Goal: Task Accomplishment & Management: Manage account settings

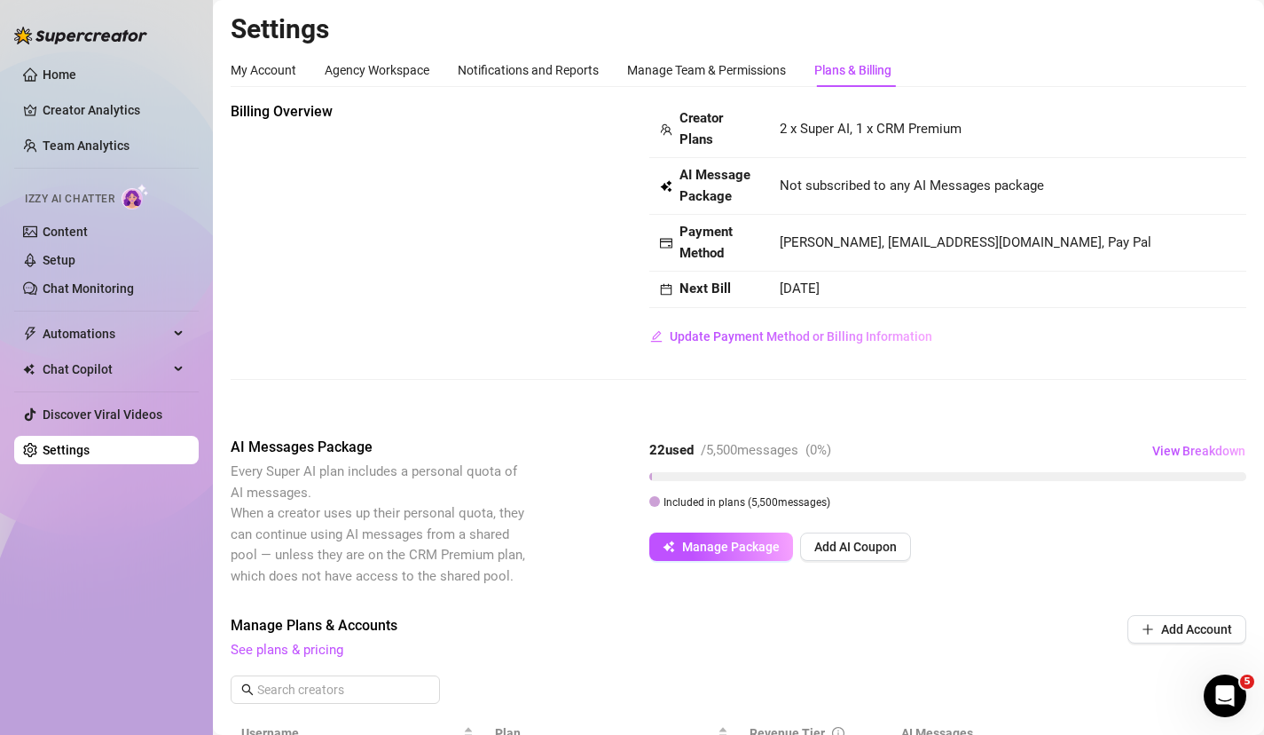
scroll to position [506, 0]
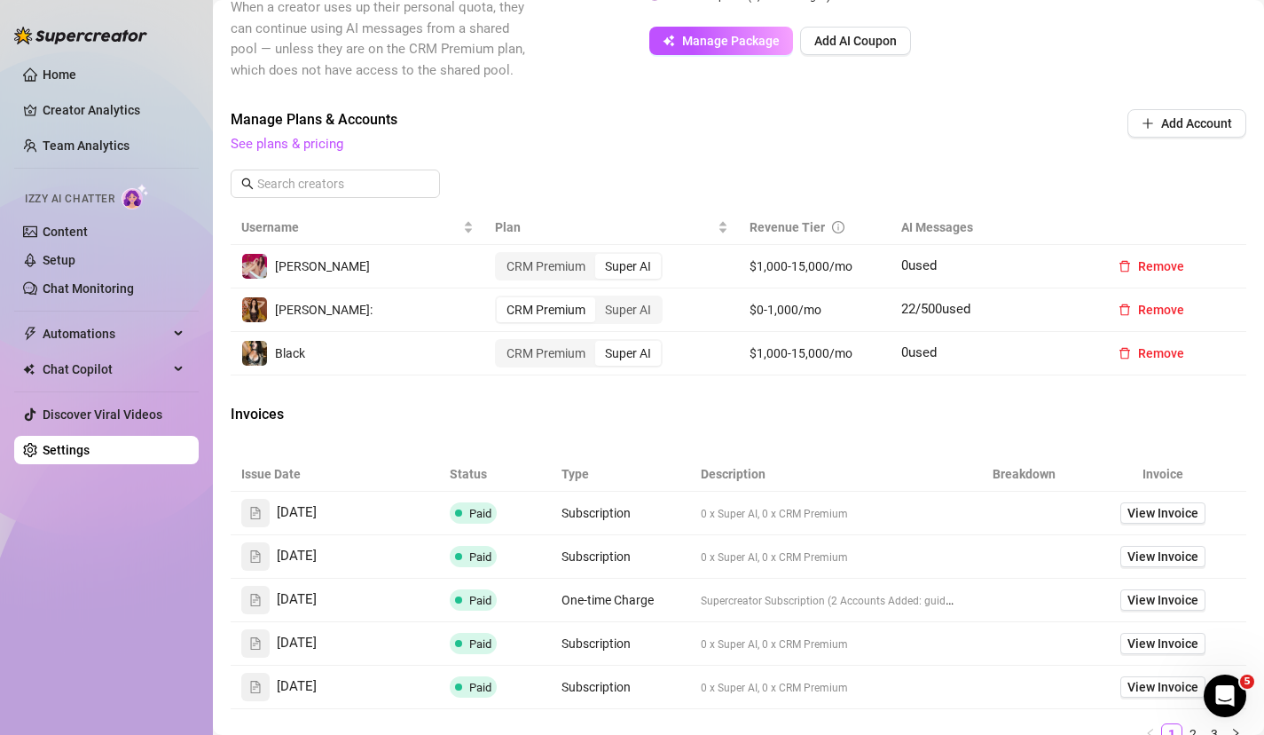
click at [77, 200] on span "Izzy AI Chatter" at bounding box center [70, 199] width 90 height 17
click at [69, 281] on link "Chat Monitoring" at bounding box center [88, 288] width 91 height 14
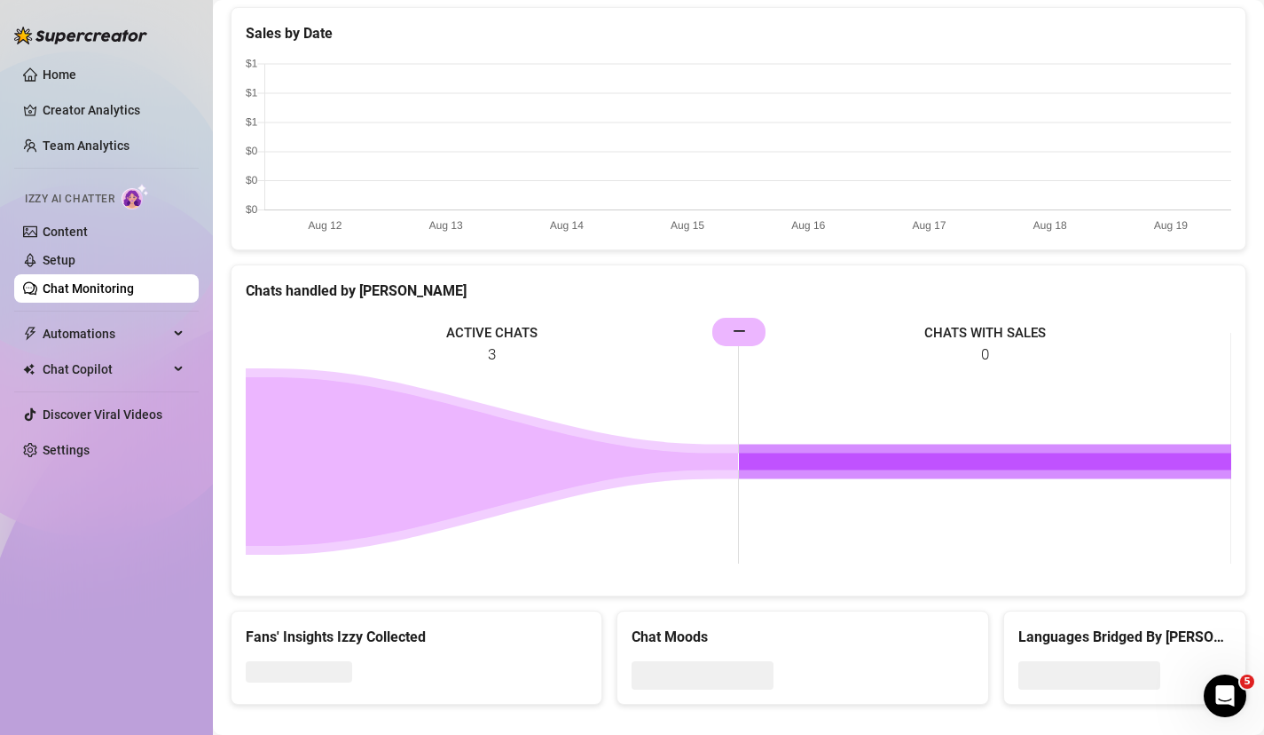
scroll to position [529, 0]
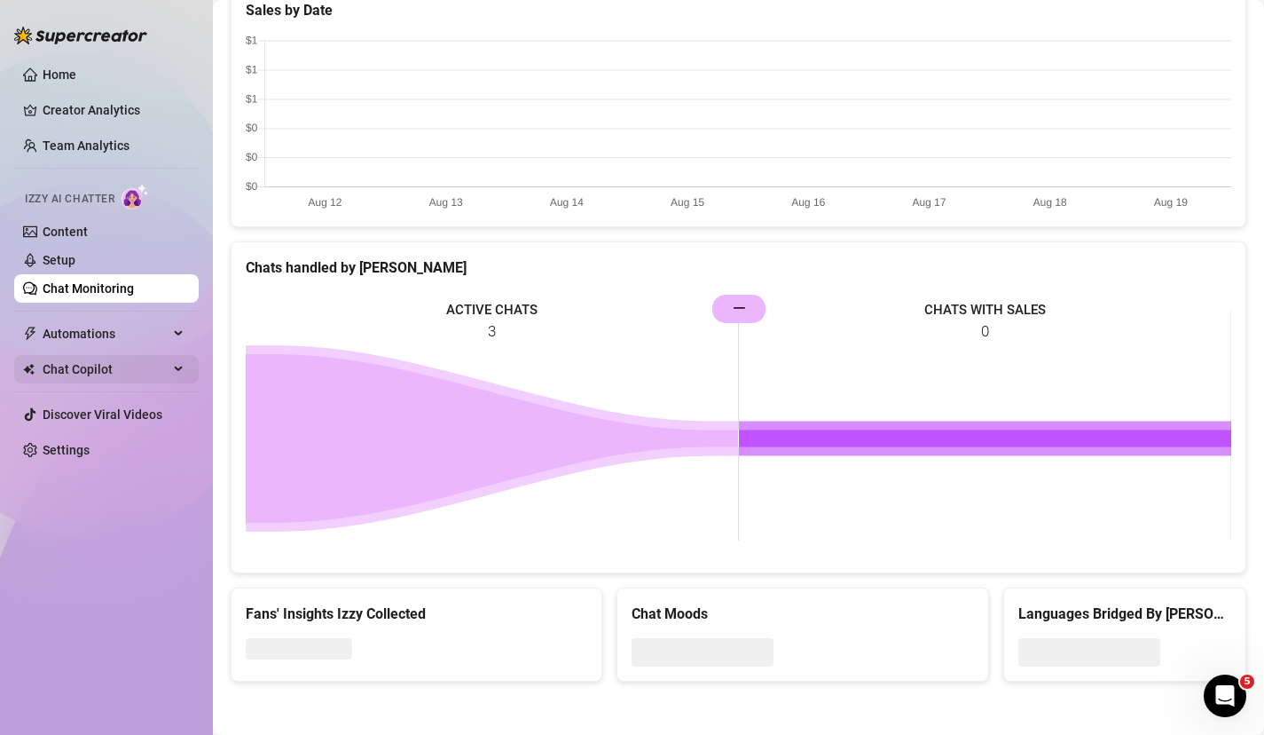
click at [86, 365] on span "Chat Copilot" at bounding box center [106, 369] width 126 height 28
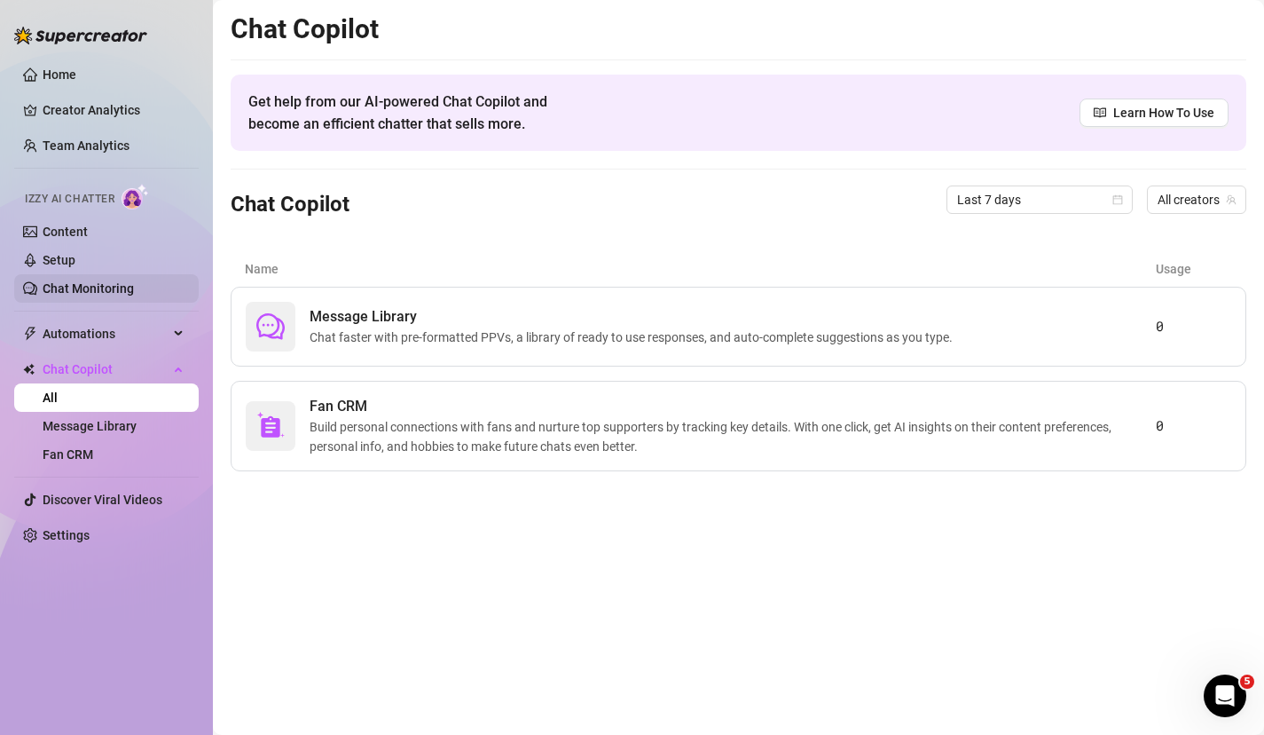
click at [83, 282] on link "Chat Monitoring" at bounding box center [88, 288] width 91 height 14
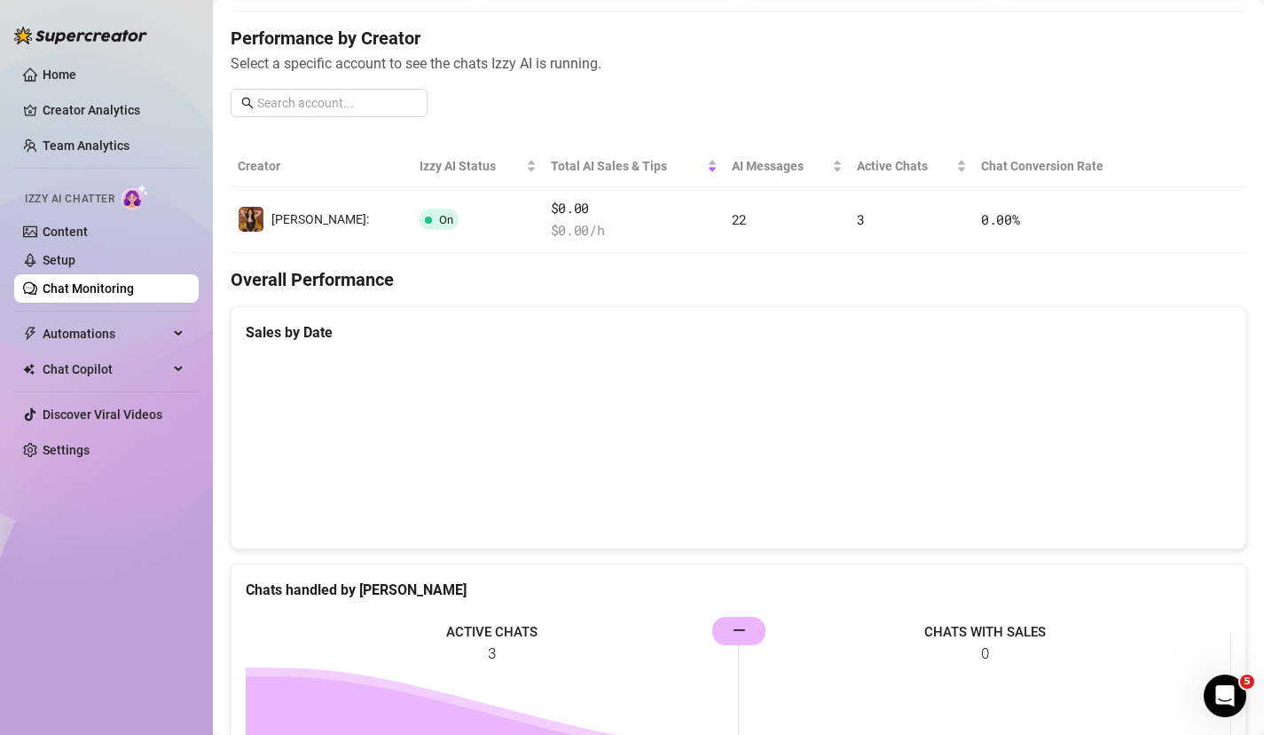
scroll to position [217, 0]
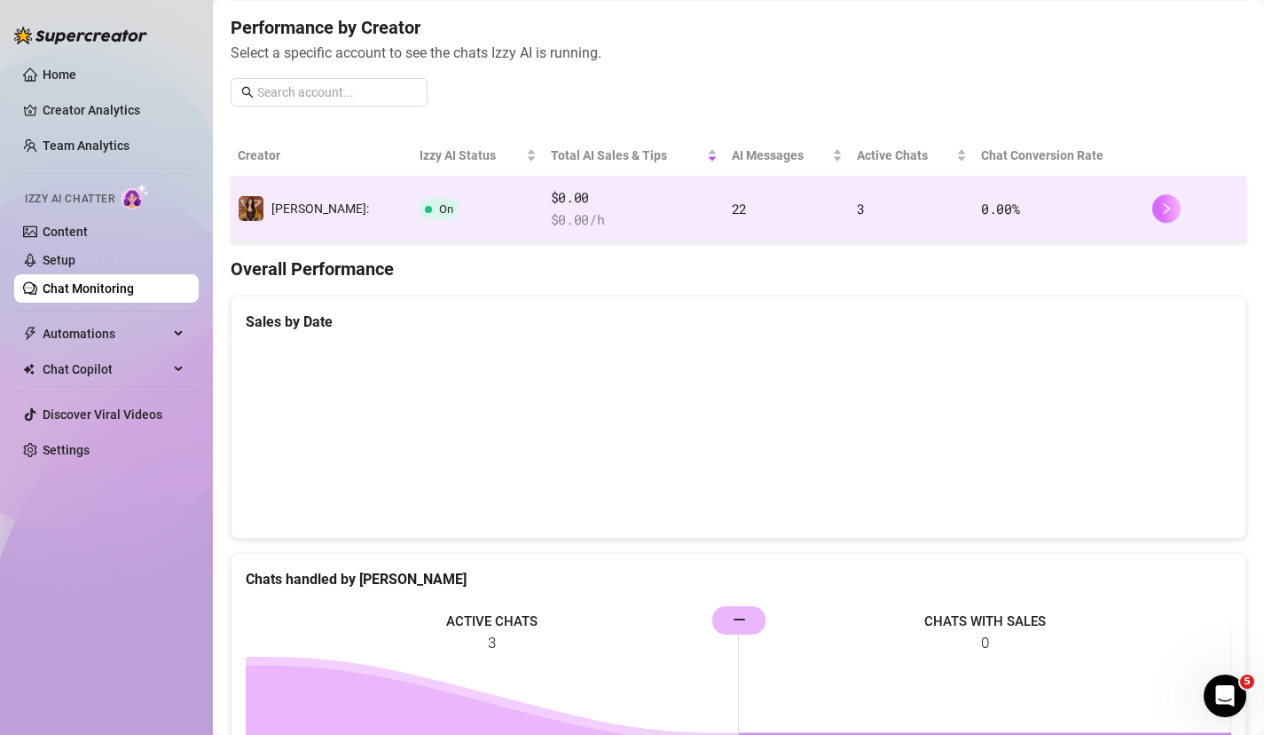
click at [1158, 209] on button "button" at bounding box center [1166, 208] width 28 height 28
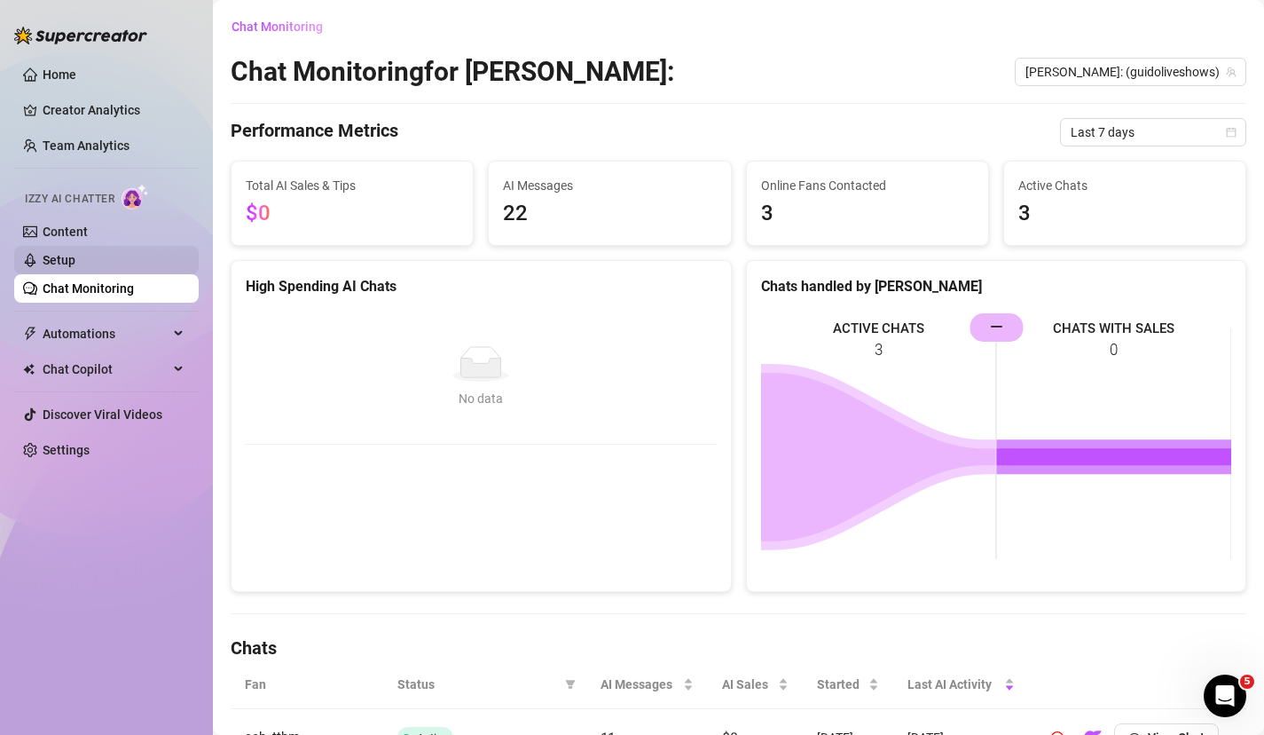
click at [43, 262] on link "Setup" at bounding box center [59, 260] width 33 height 14
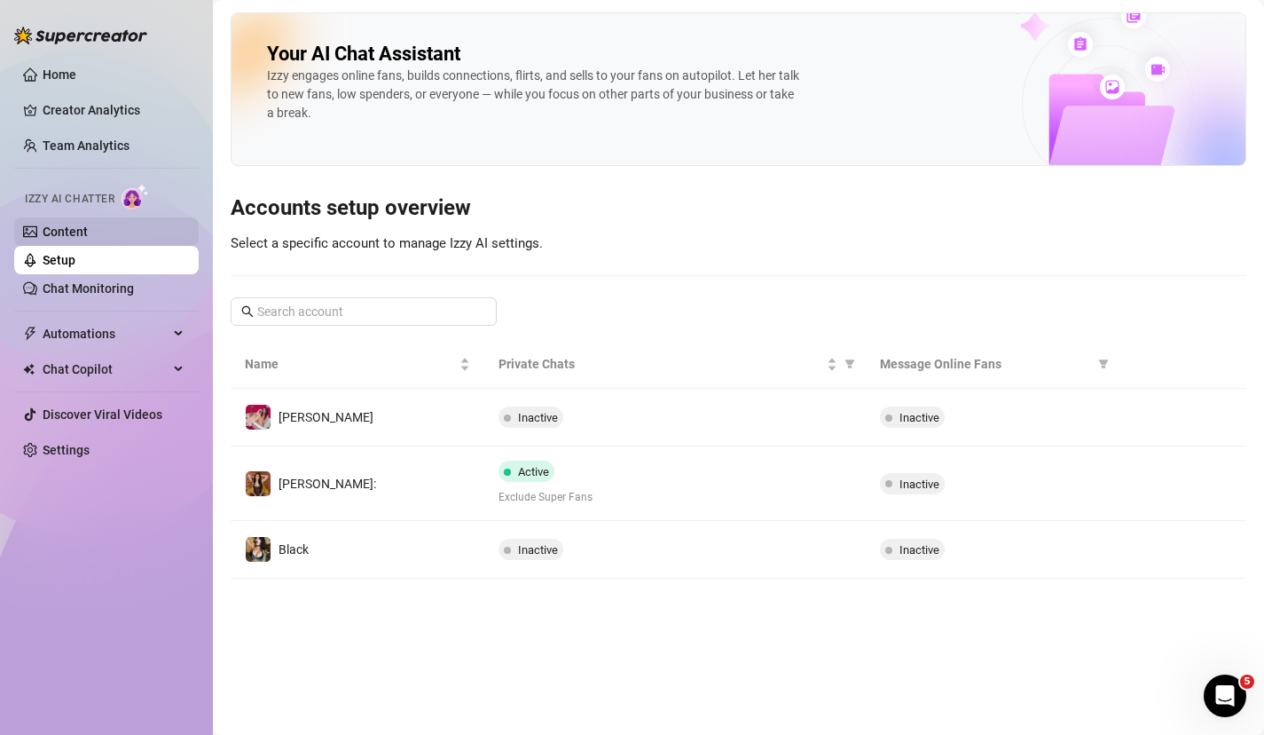
click at [49, 239] on link "Content" at bounding box center [65, 231] width 45 height 14
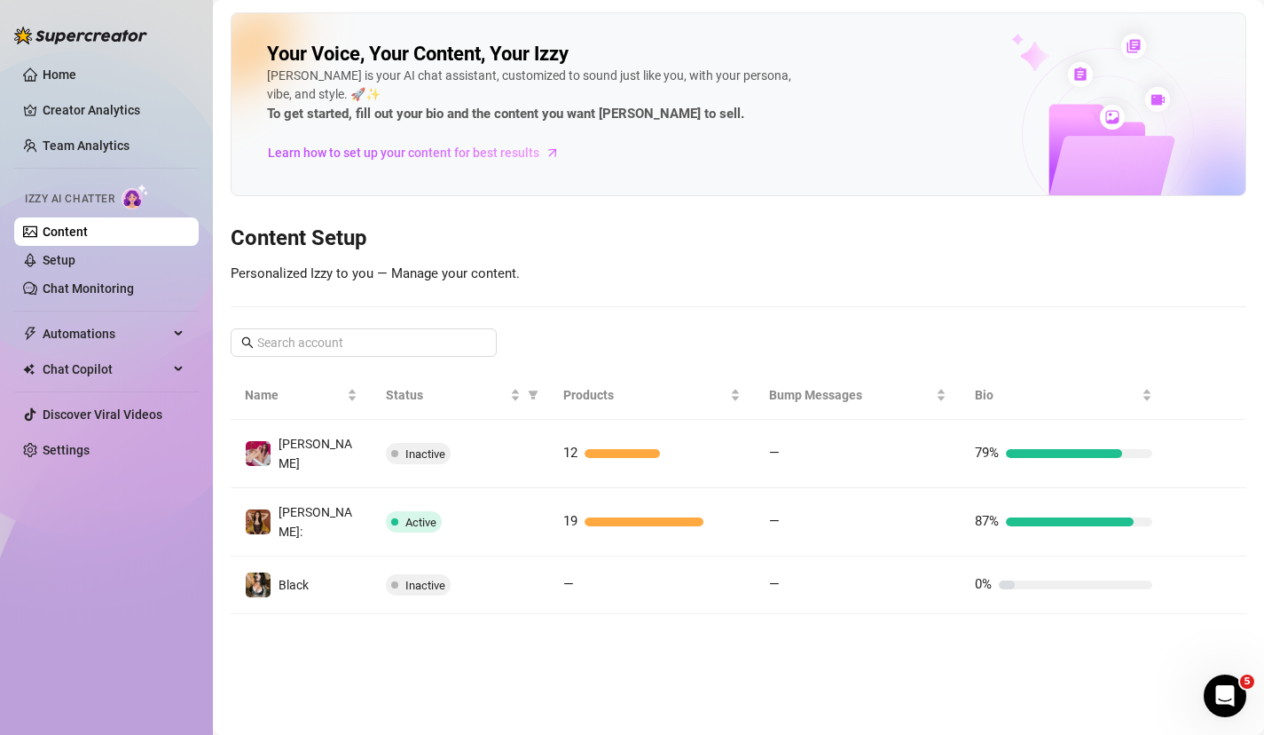
click at [127, 199] on img at bounding box center [136, 197] width 28 height 26
click at [133, 199] on img at bounding box center [136, 197] width 28 height 26
click at [69, 291] on link "Chat Monitoring" at bounding box center [88, 288] width 91 height 14
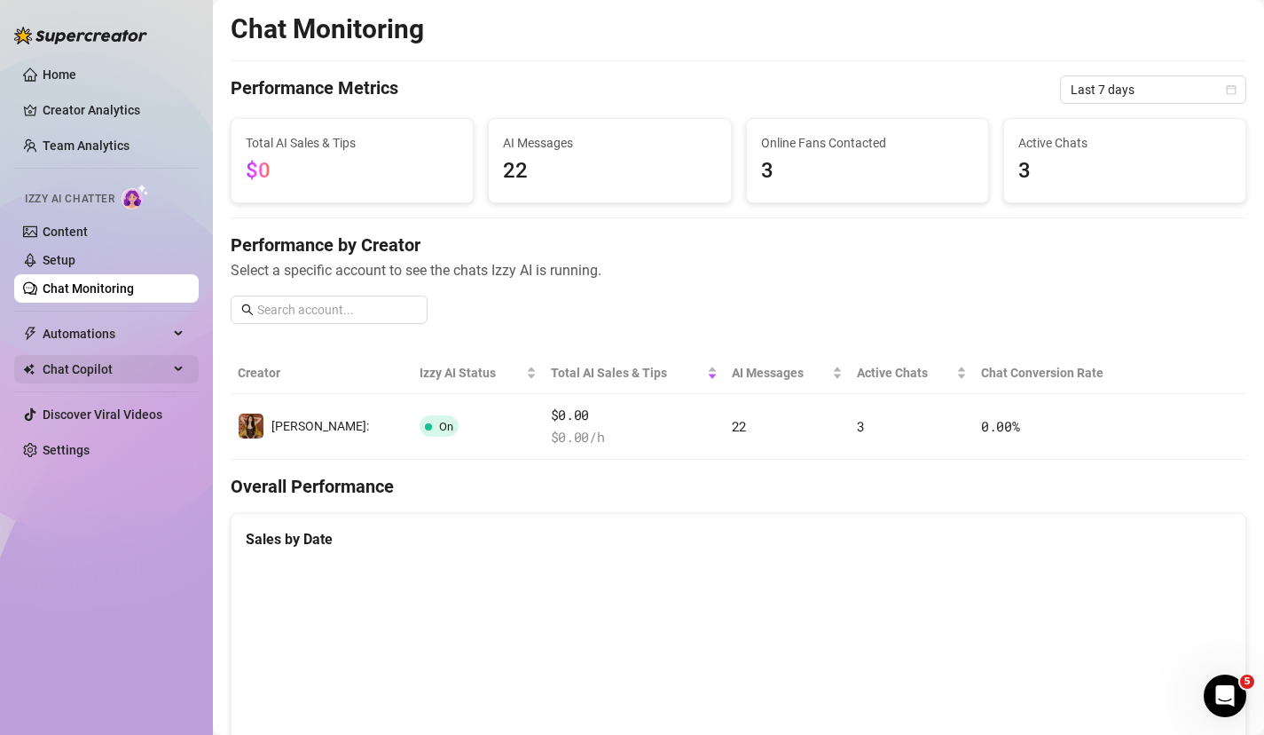
click at [136, 378] on span "Chat Copilot" at bounding box center [106, 369] width 126 height 28
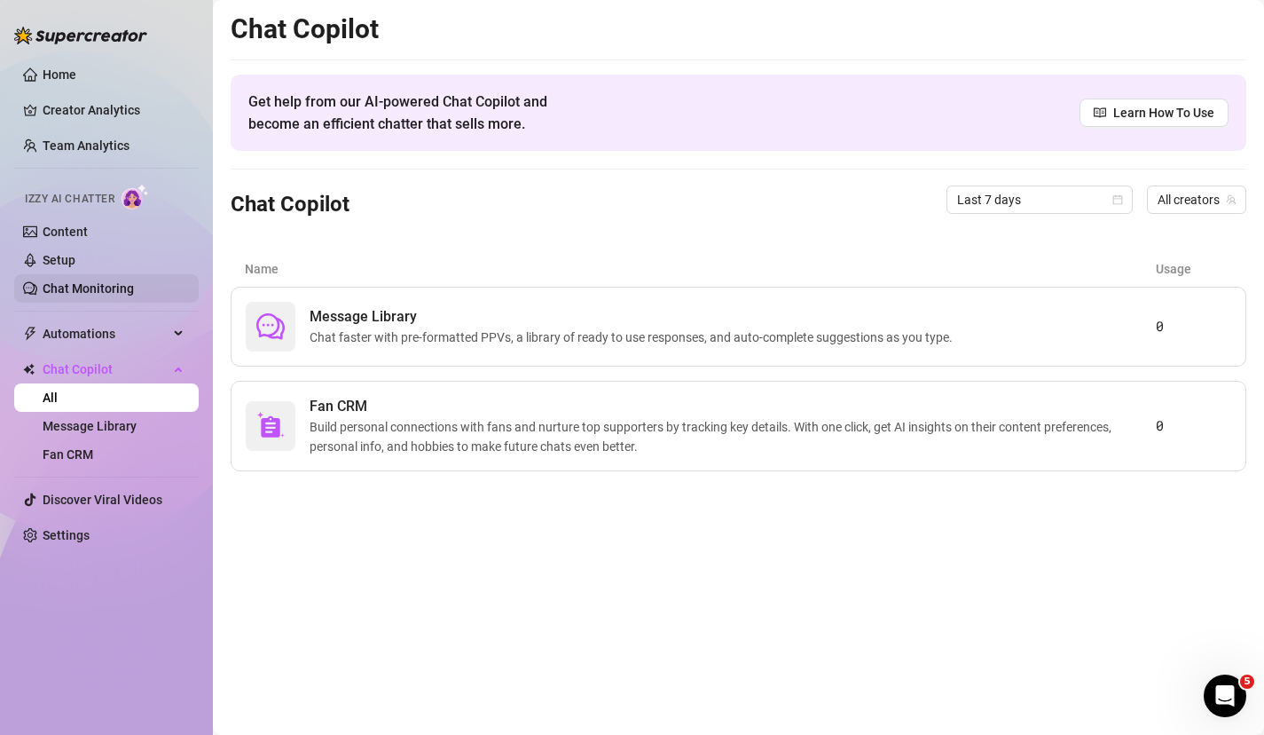
click at [114, 282] on link "Chat Monitoring" at bounding box center [88, 288] width 91 height 14
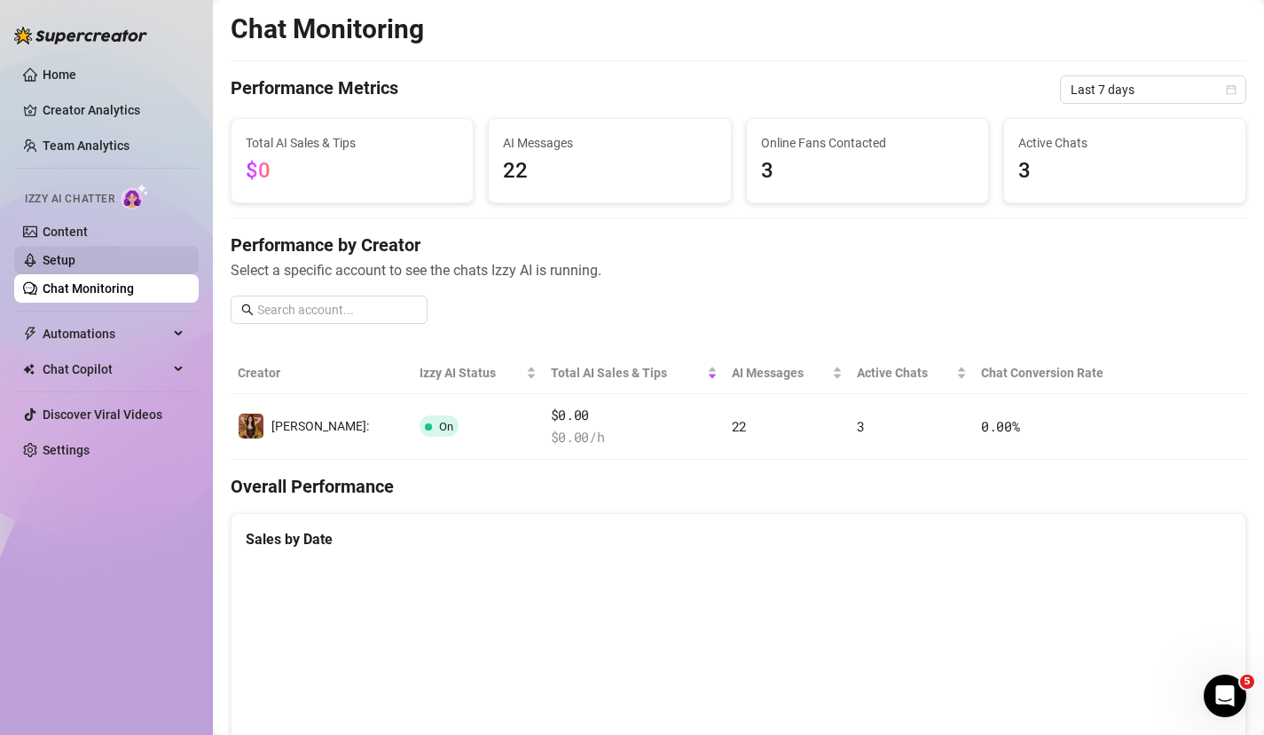
click at [75, 262] on link "Setup" at bounding box center [59, 260] width 33 height 14
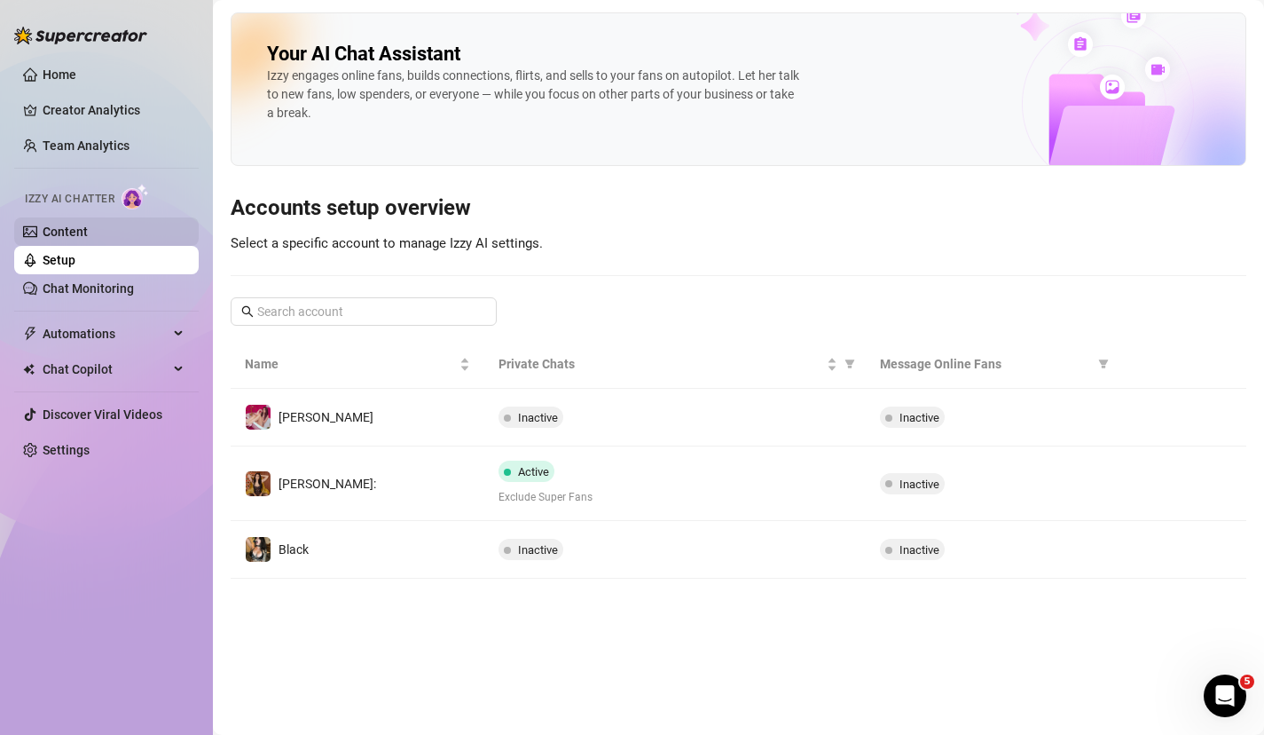
click at [88, 238] on link "Content" at bounding box center [65, 231] width 45 height 14
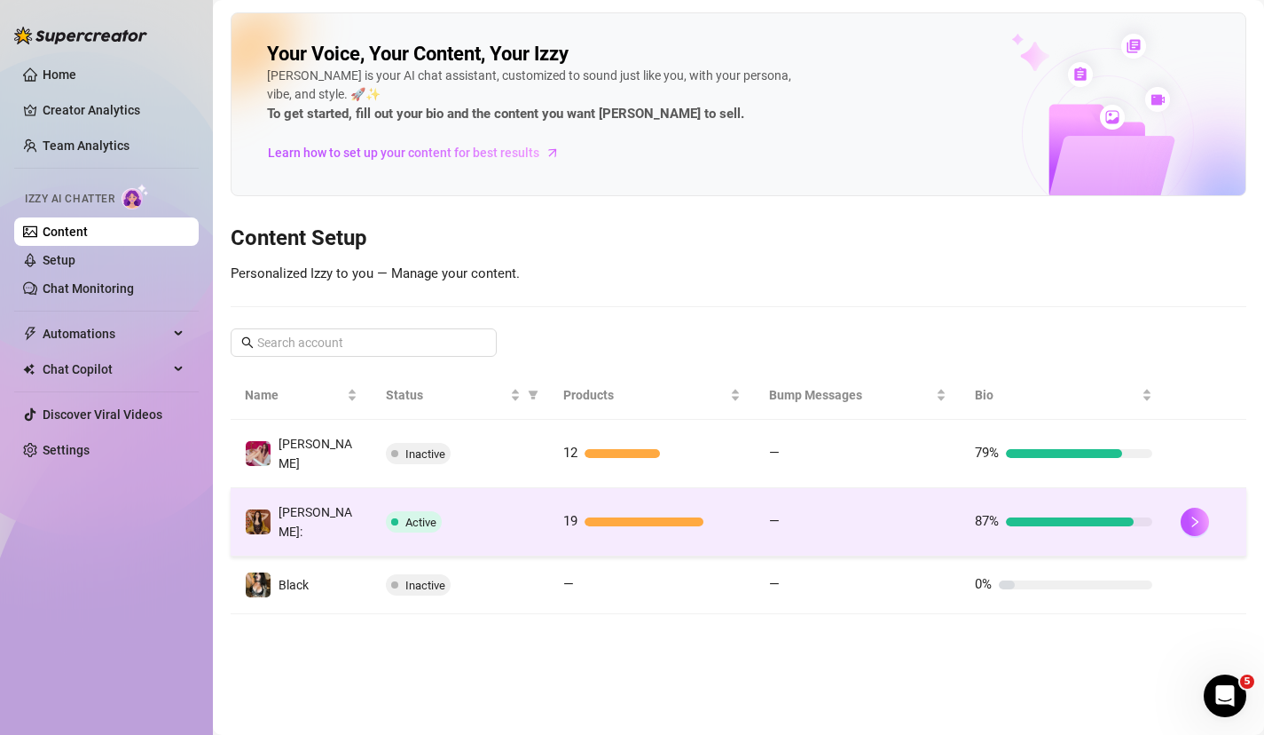
click at [421, 514] on span "Active" at bounding box center [414, 521] width 56 height 21
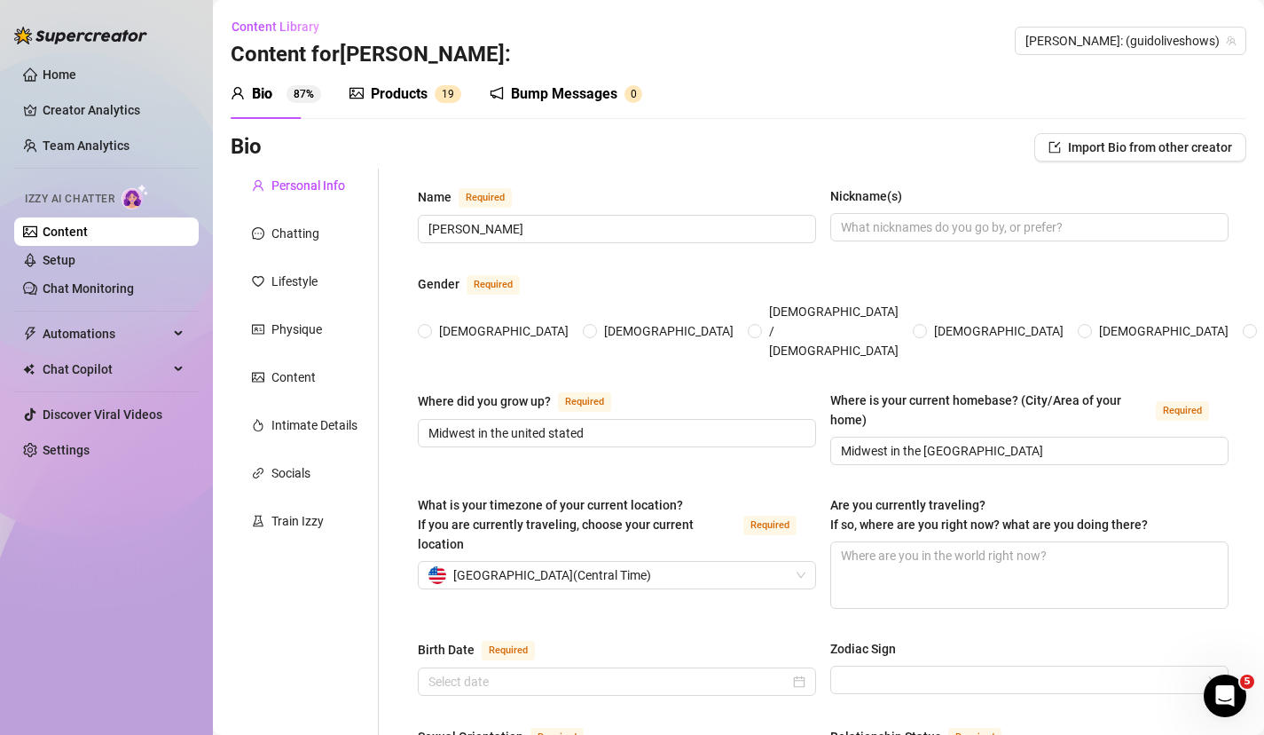
radio input "true"
type input "[DATE]"
click at [1137, 40] on span "[PERSON_NAME]: (guidoliveshows)" at bounding box center [1131, 41] width 210 height 27
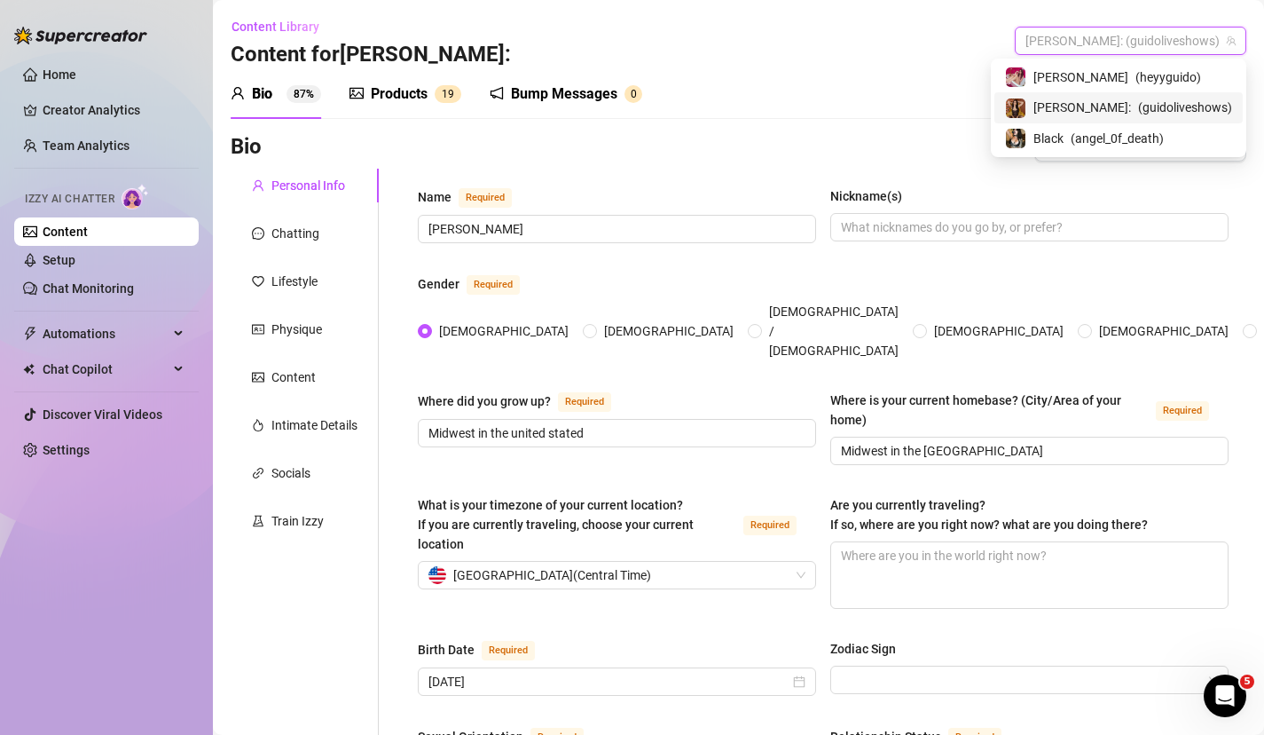
click at [1114, 113] on span "[PERSON_NAME]:" at bounding box center [1083, 108] width 98 height 20
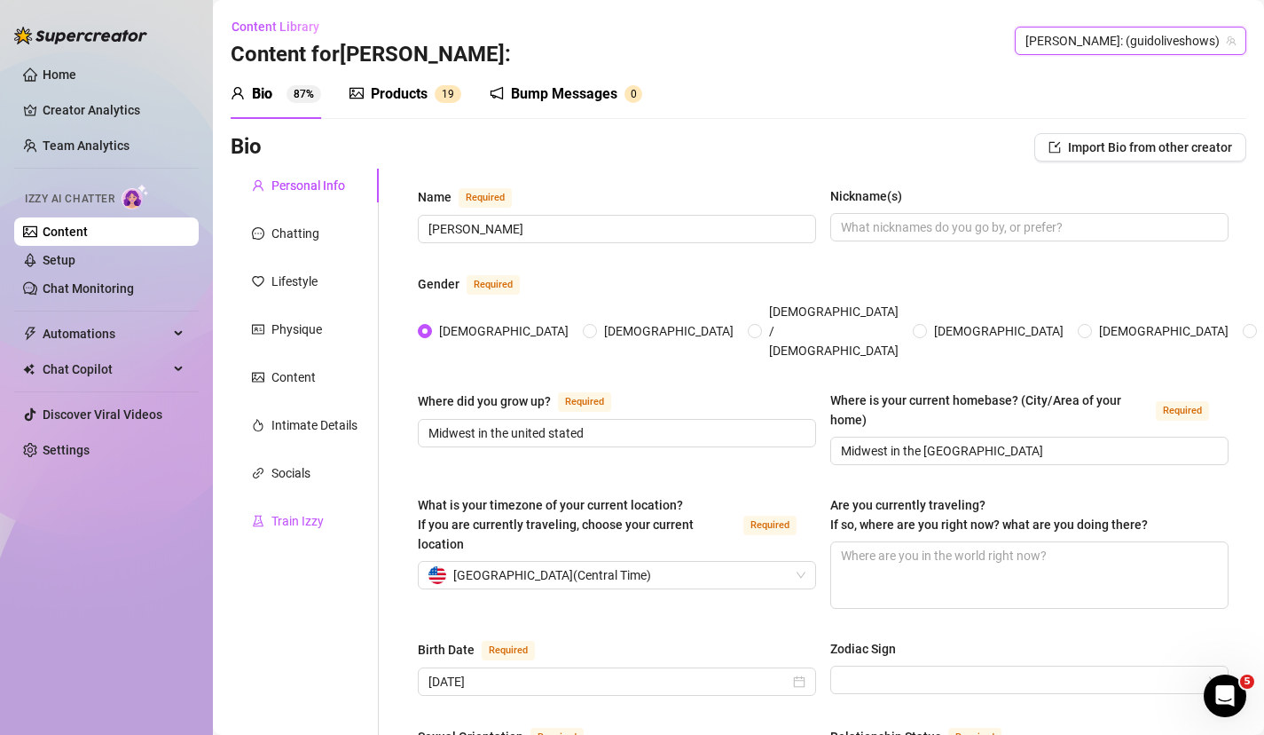
click at [299, 521] on div "Train Izzy" at bounding box center [297, 521] width 52 height 20
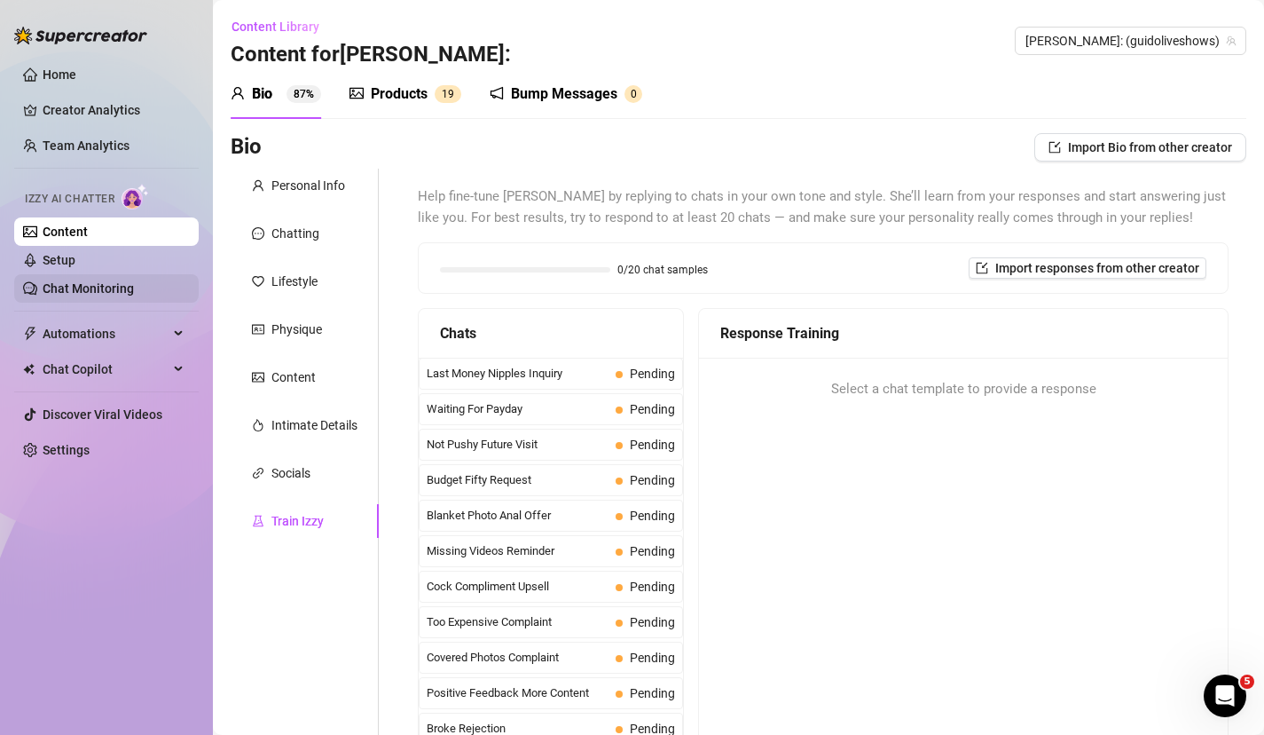
click at [118, 295] on link "Chat Monitoring" at bounding box center [88, 288] width 91 height 14
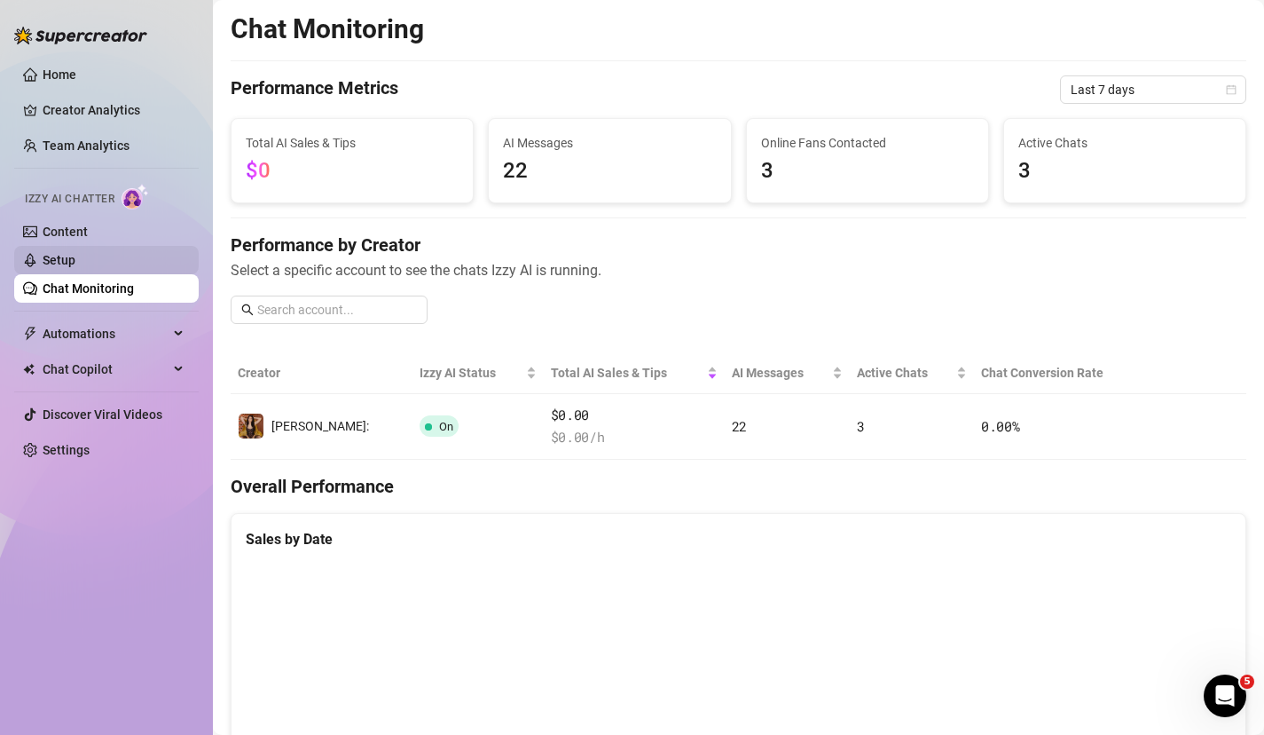
click at [75, 259] on link "Setup" at bounding box center [59, 260] width 33 height 14
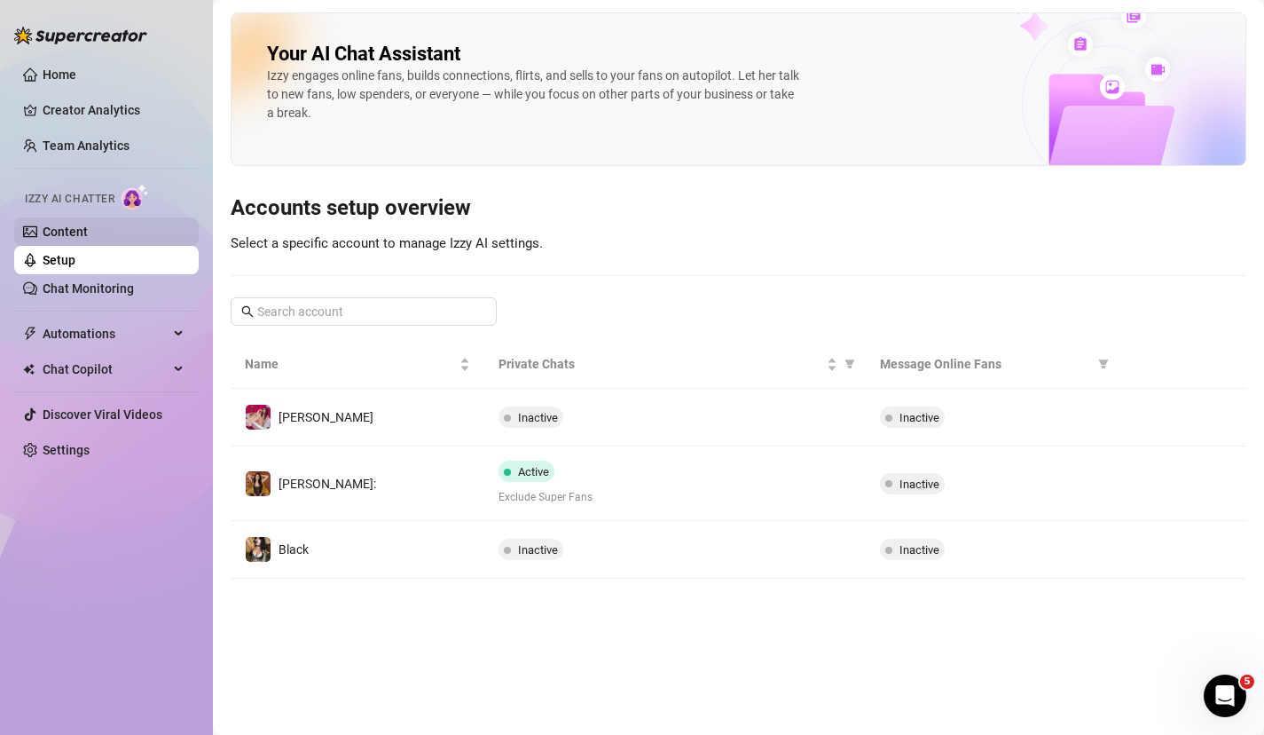
click at [88, 226] on link "Content" at bounding box center [65, 231] width 45 height 14
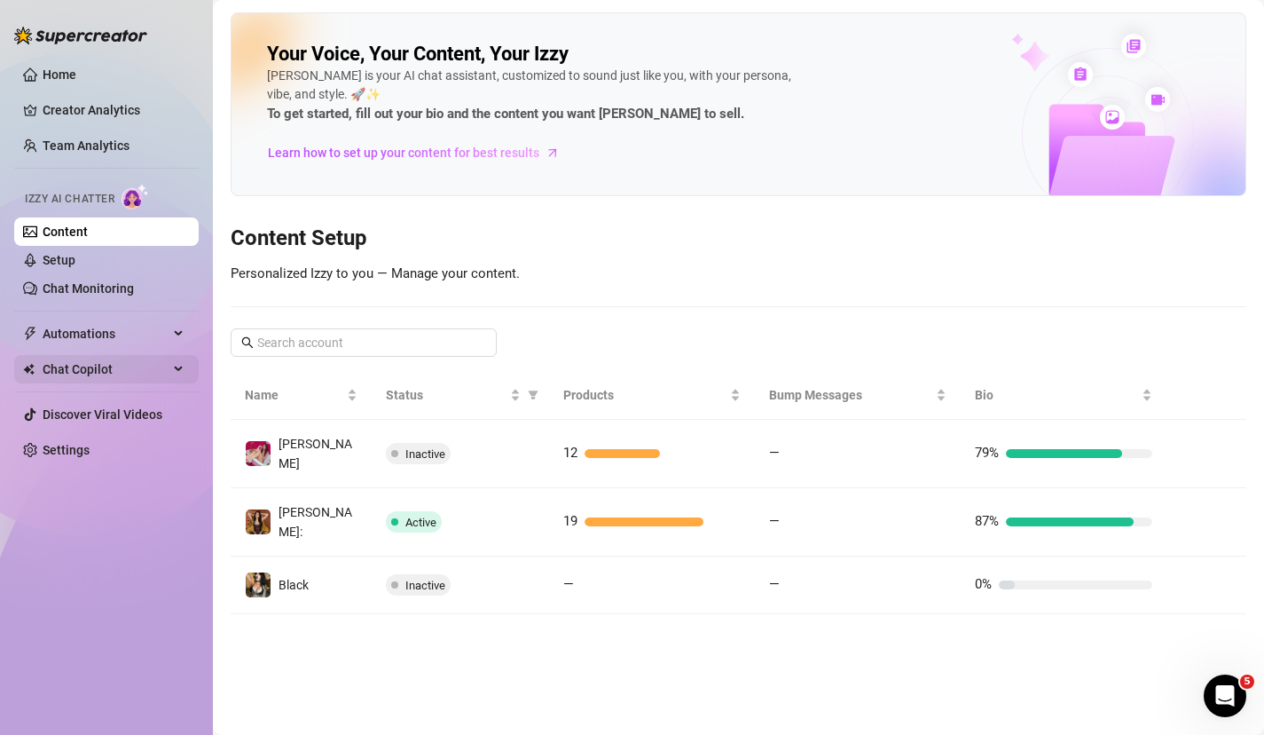
click at [73, 375] on span "Chat Copilot" at bounding box center [106, 369] width 126 height 28
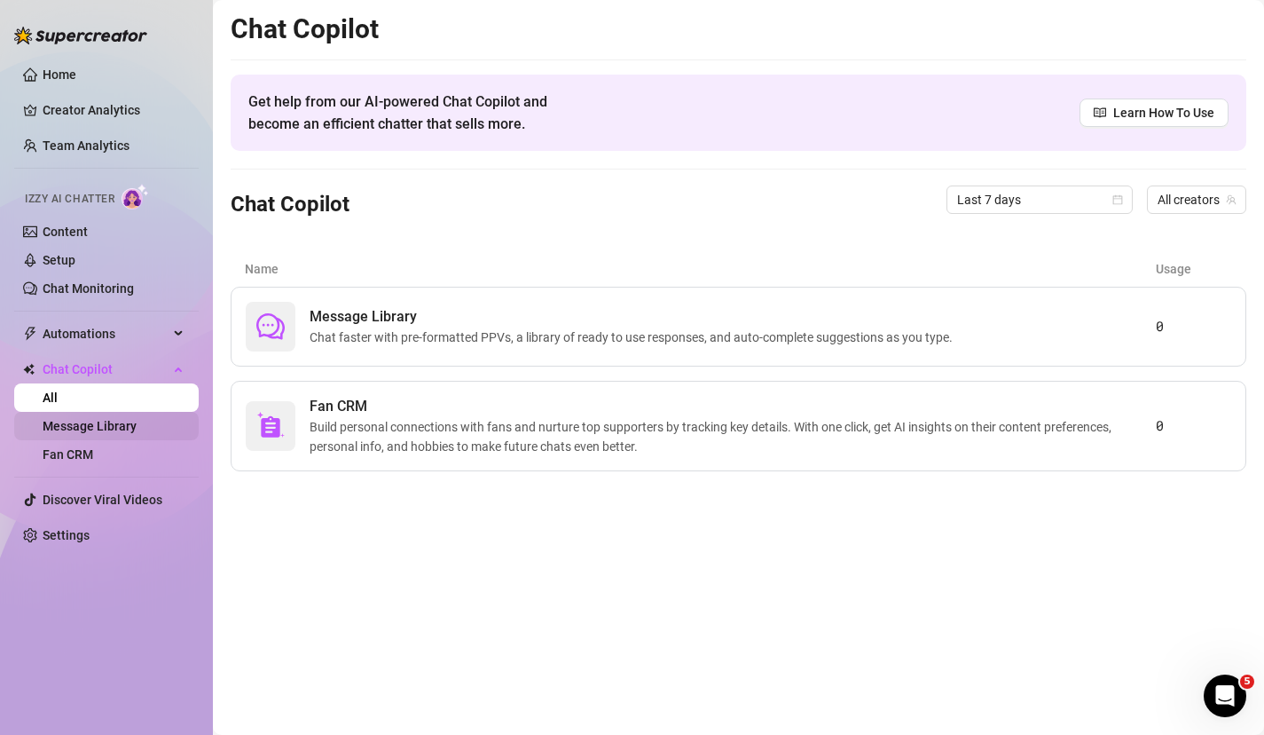
click at [69, 433] on link "Message Library" at bounding box center [90, 426] width 94 height 14
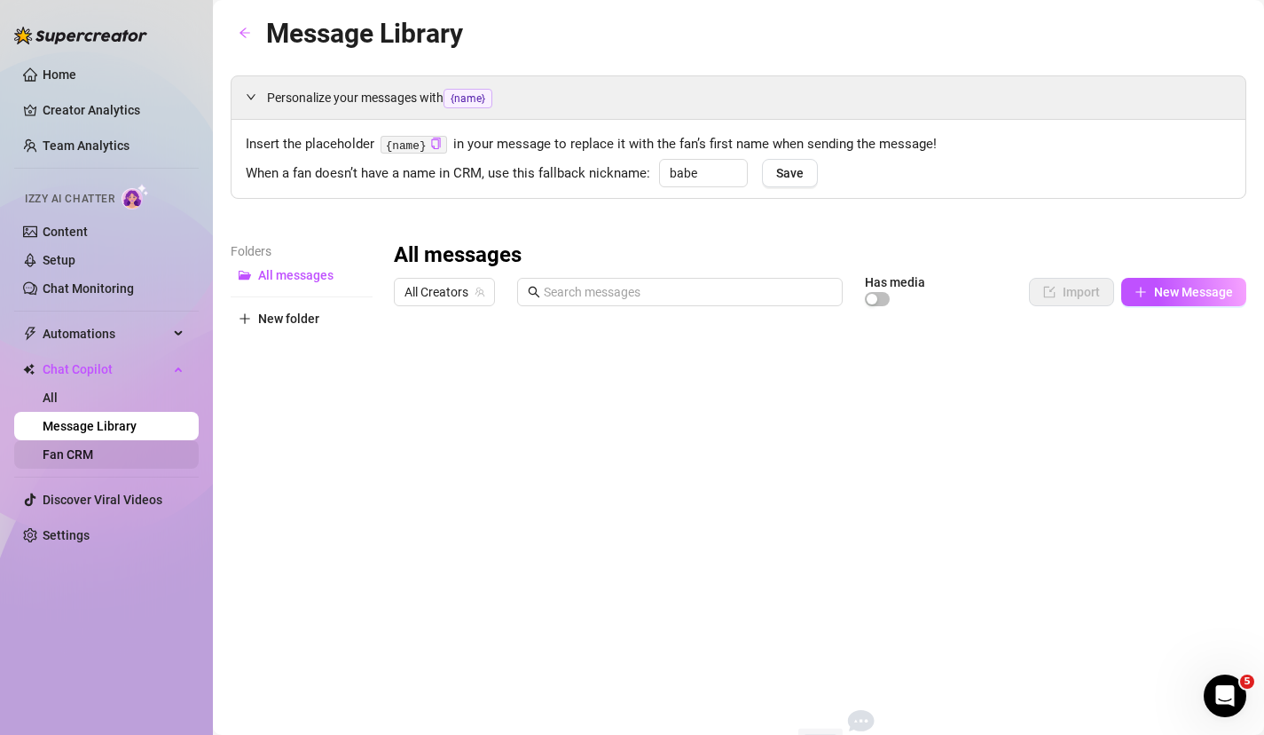
click at [69, 452] on link "Fan CRM" at bounding box center [68, 454] width 51 height 14
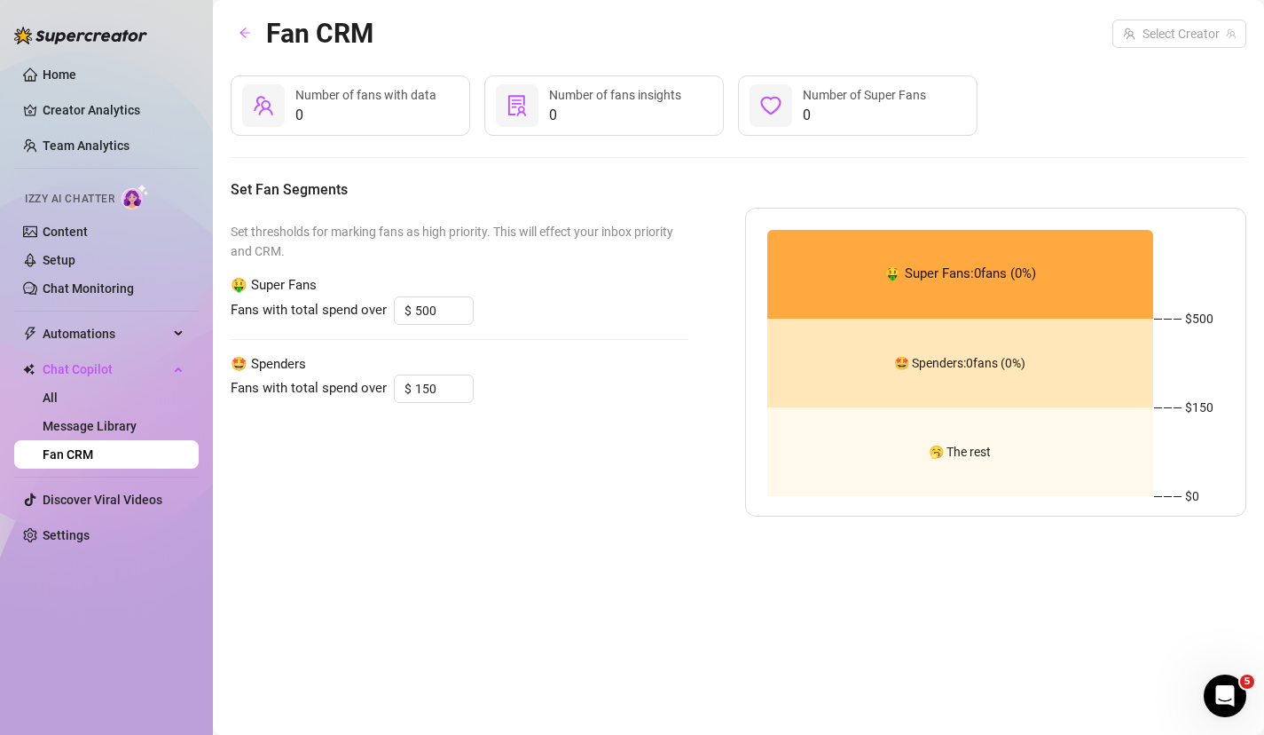
type input "15"
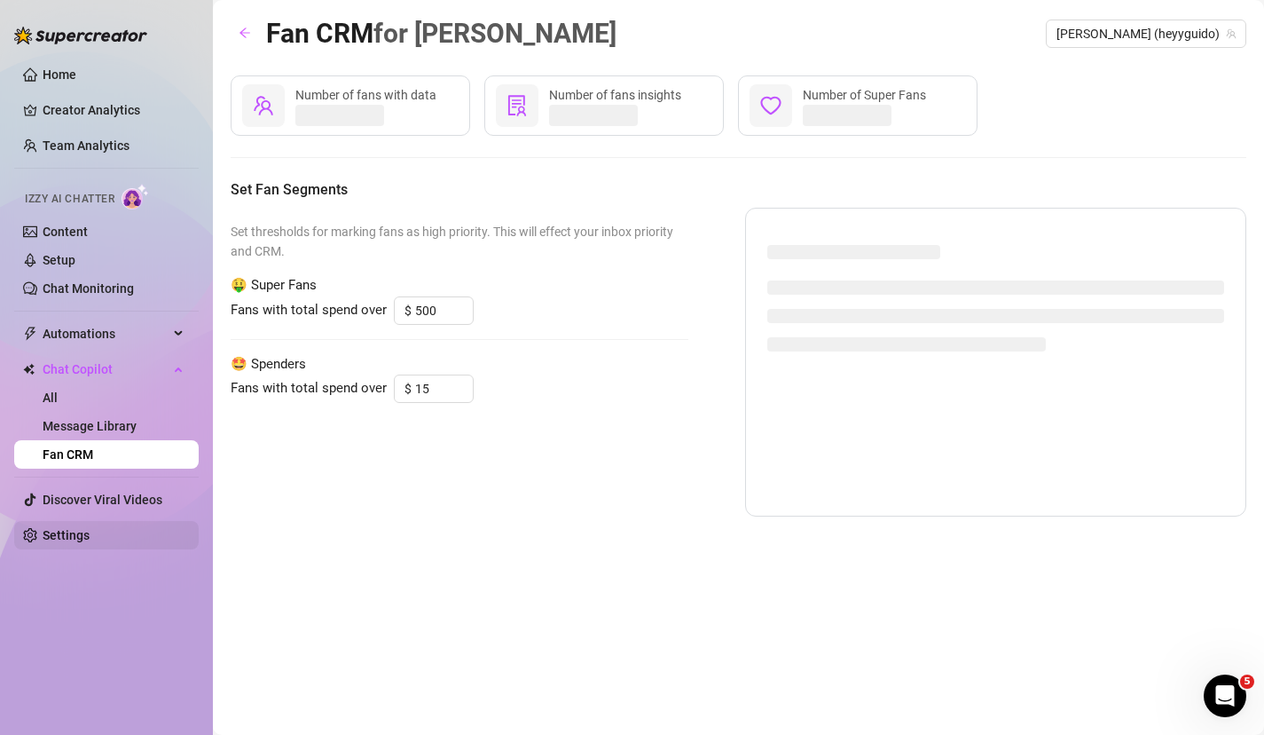
click at [59, 542] on link "Settings" at bounding box center [66, 535] width 47 height 14
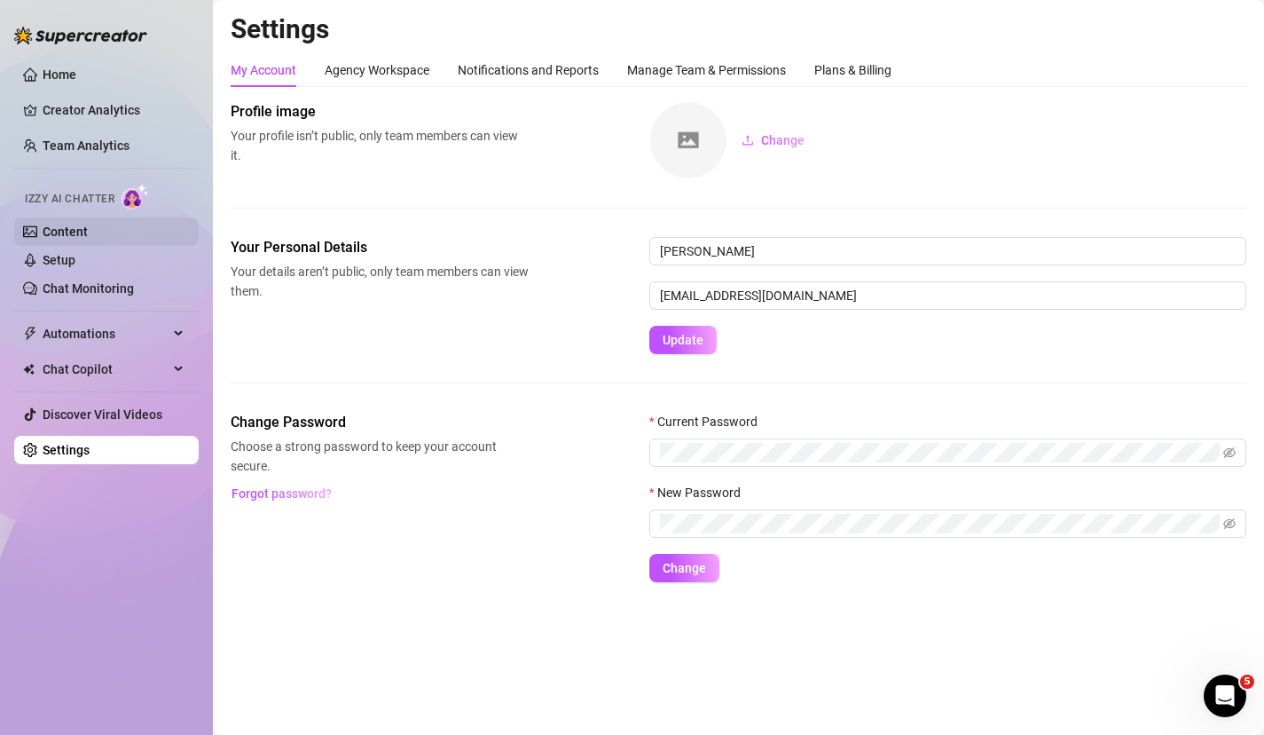
click at [88, 224] on link "Content" at bounding box center [65, 231] width 45 height 14
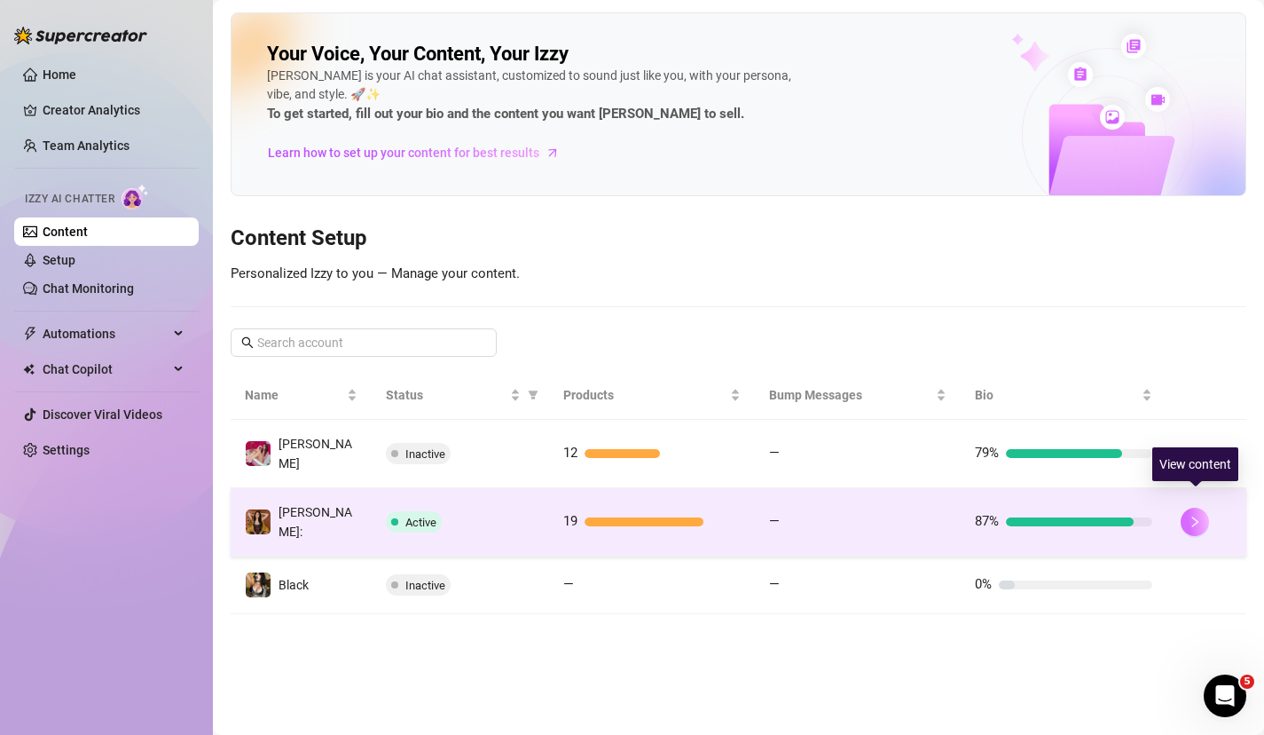
click at [1192, 515] on icon "right" at bounding box center [1195, 521] width 12 height 12
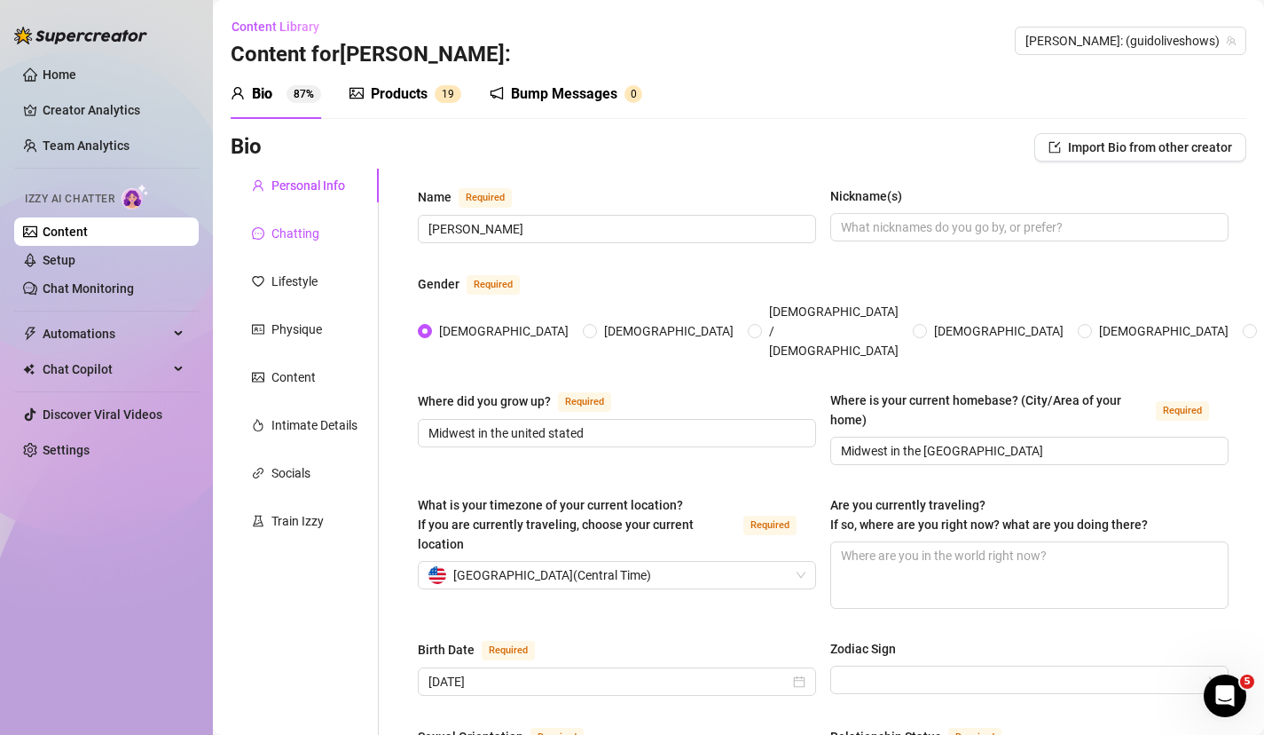
click at [297, 225] on div "Chatting" at bounding box center [295, 234] width 48 height 20
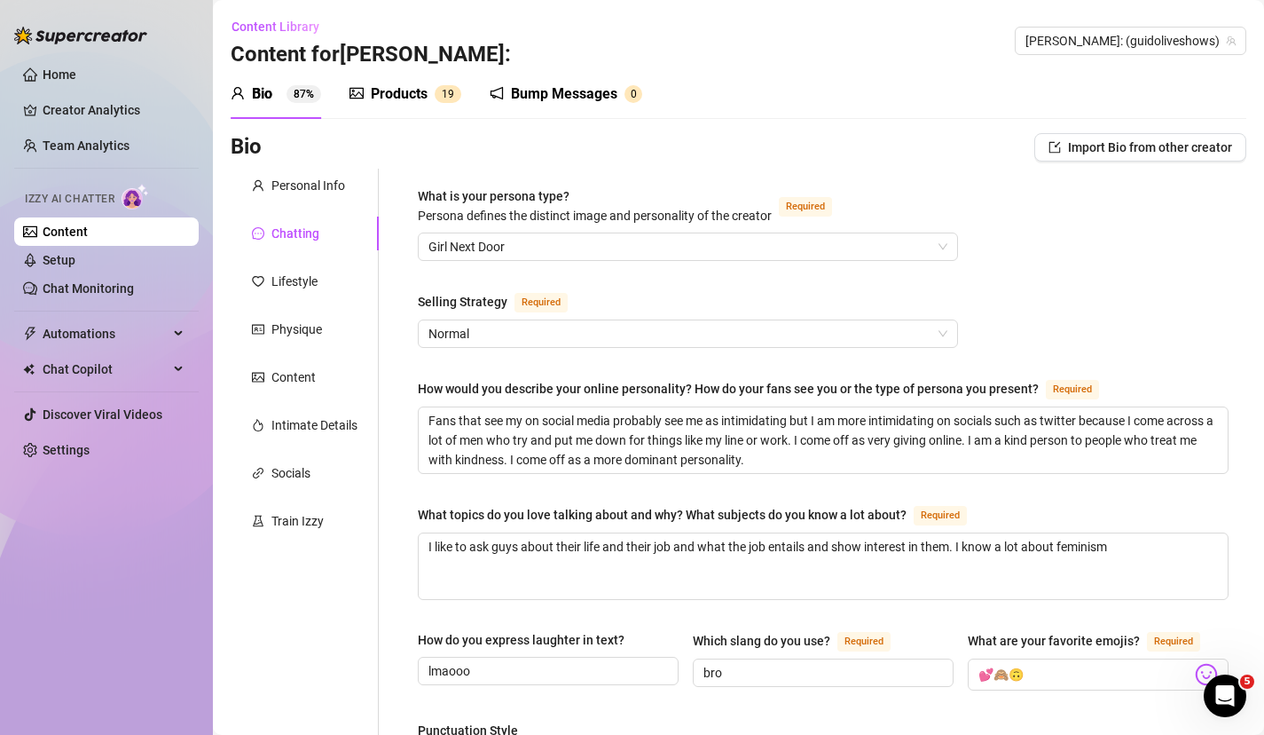
click at [131, 190] on img at bounding box center [136, 197] width 28 height 26
click at [75, 372] on span "Chat Copilot" at bounding box center [106, 369] width 126 height 28
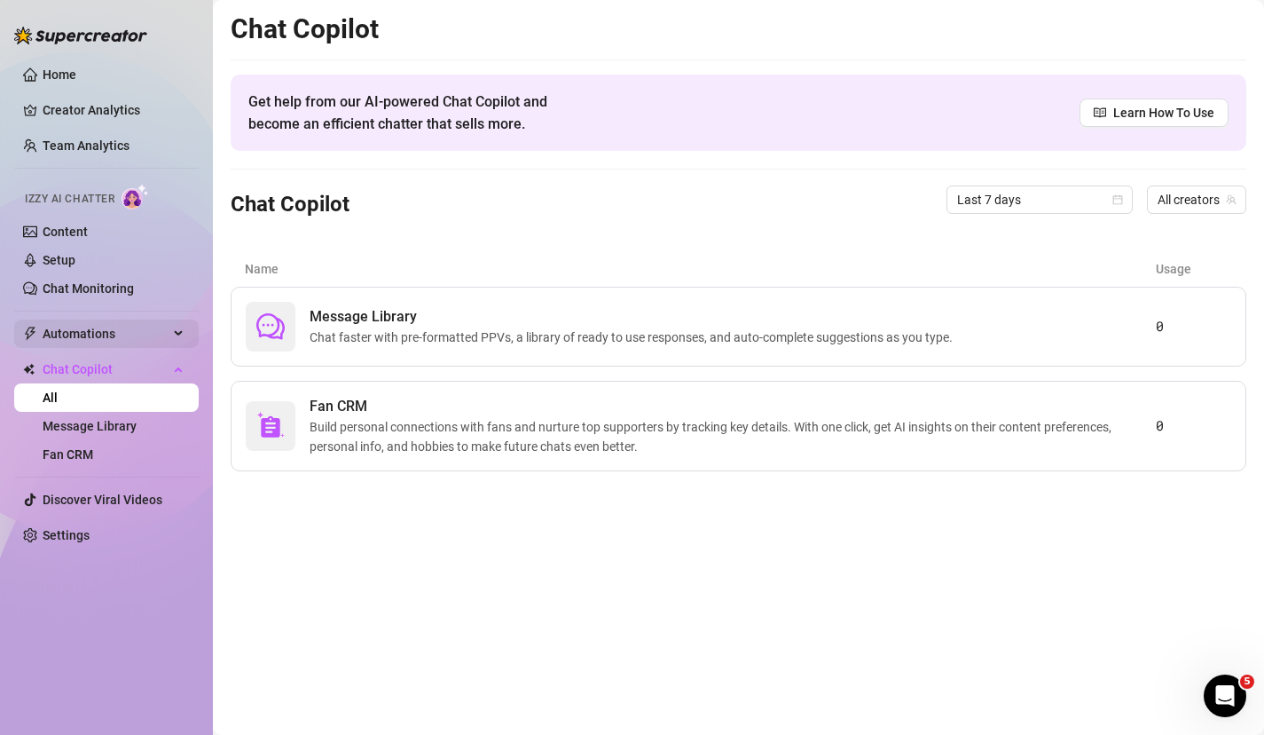
click at [86, 336] on span "Automations" at bounding box center [106, 333] width 126 height 28
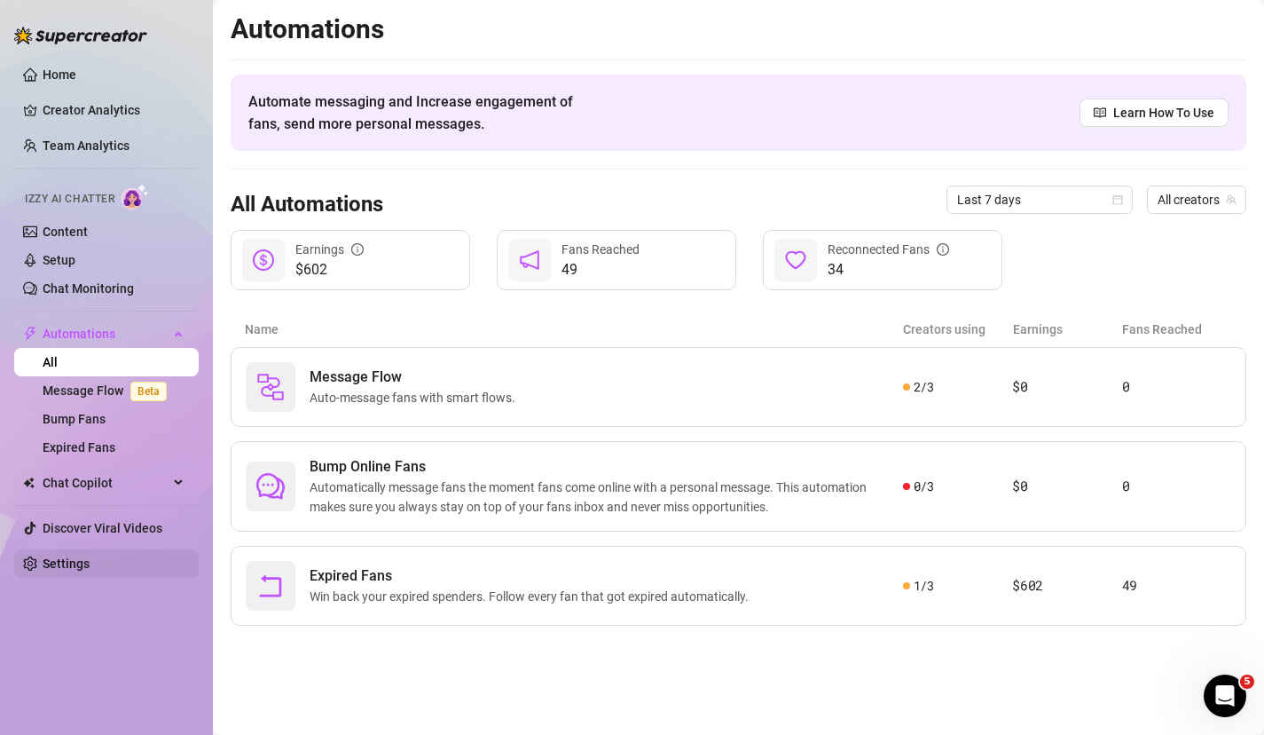
click at [57, 570] on link "Settings" at bounding box center [66, 563] width 47 height 14
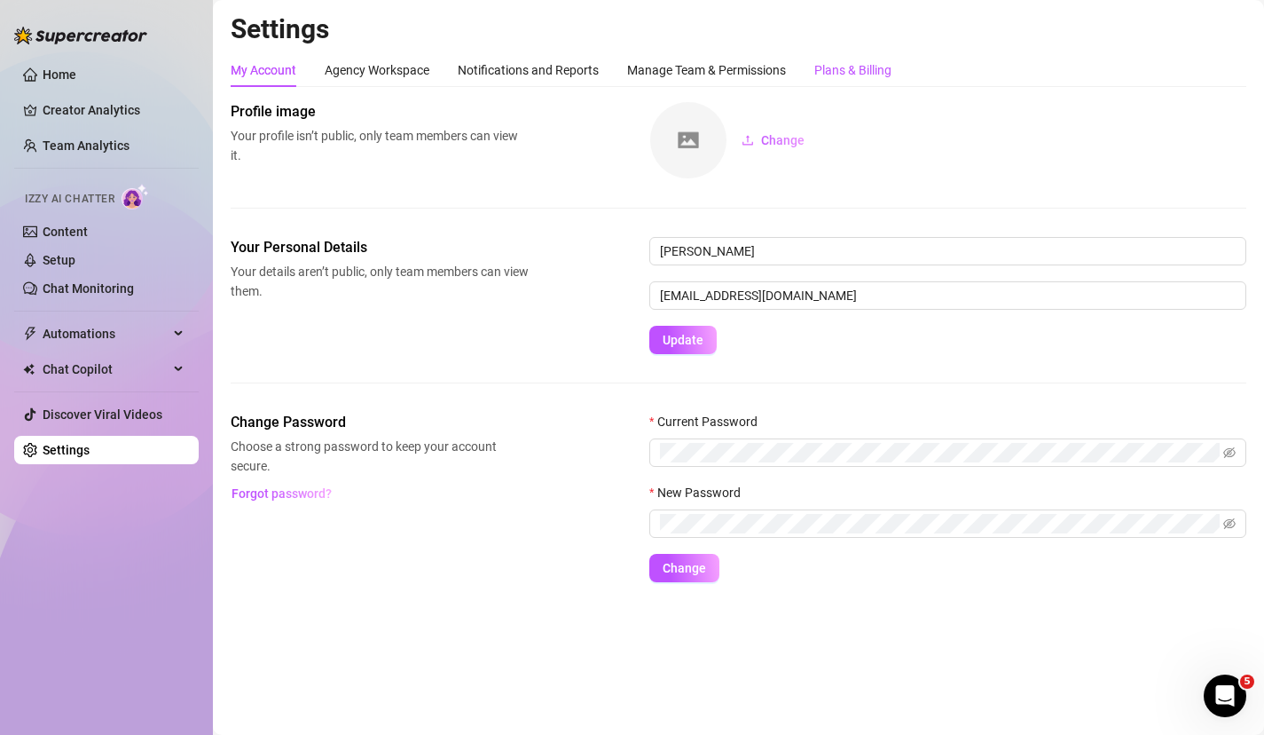
click at [819, 71] on div "Plans & Billing" at bounding box center [852, 70] width 77 height 20
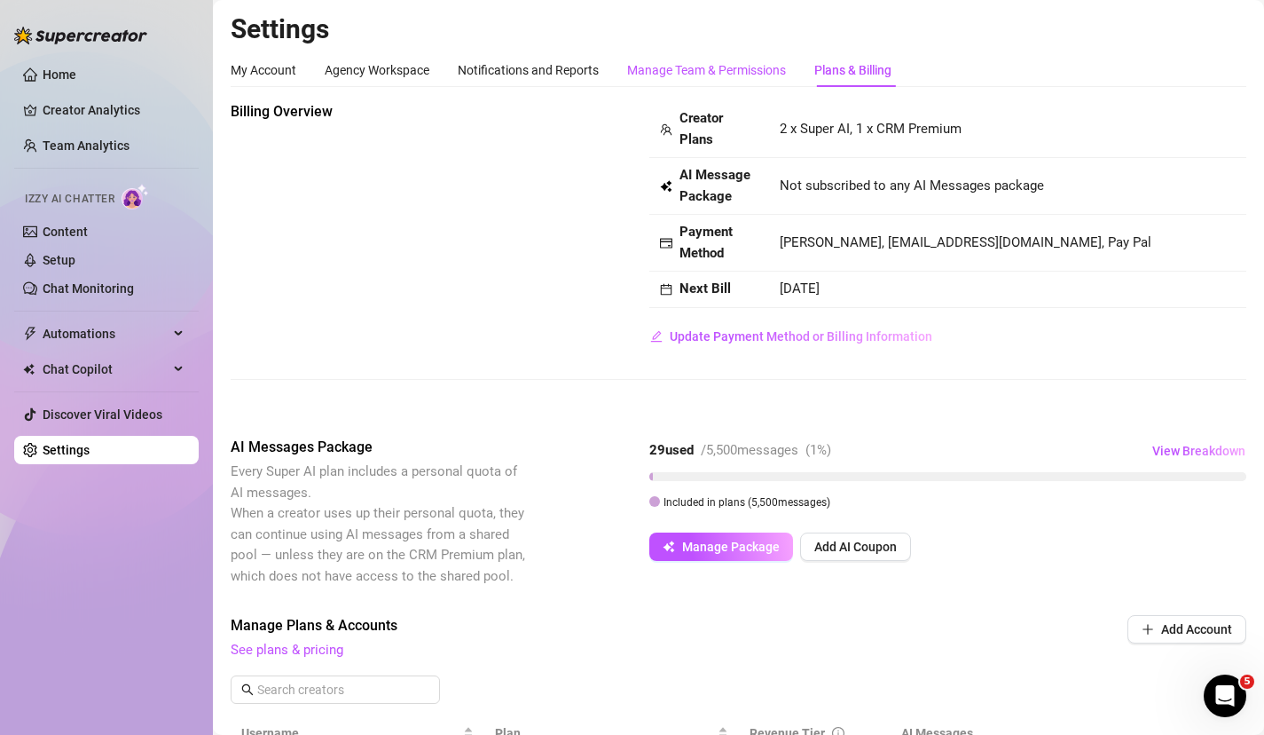
click at [705, 79] on div "Manage Team & Permissions" at bounding box center [706, 70] width 159 height 20
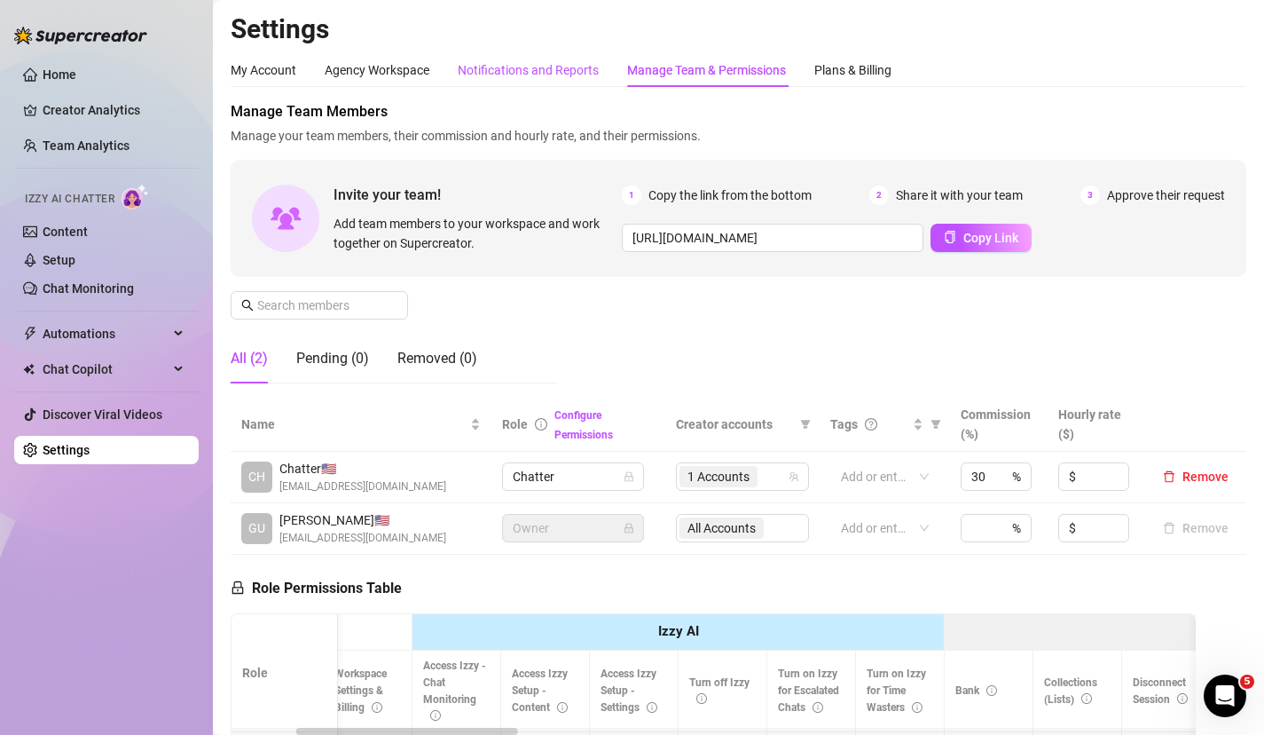
click at [541, 70] on div "Notifications and Reports" at bounding box center [528, 70] width 141 height 20
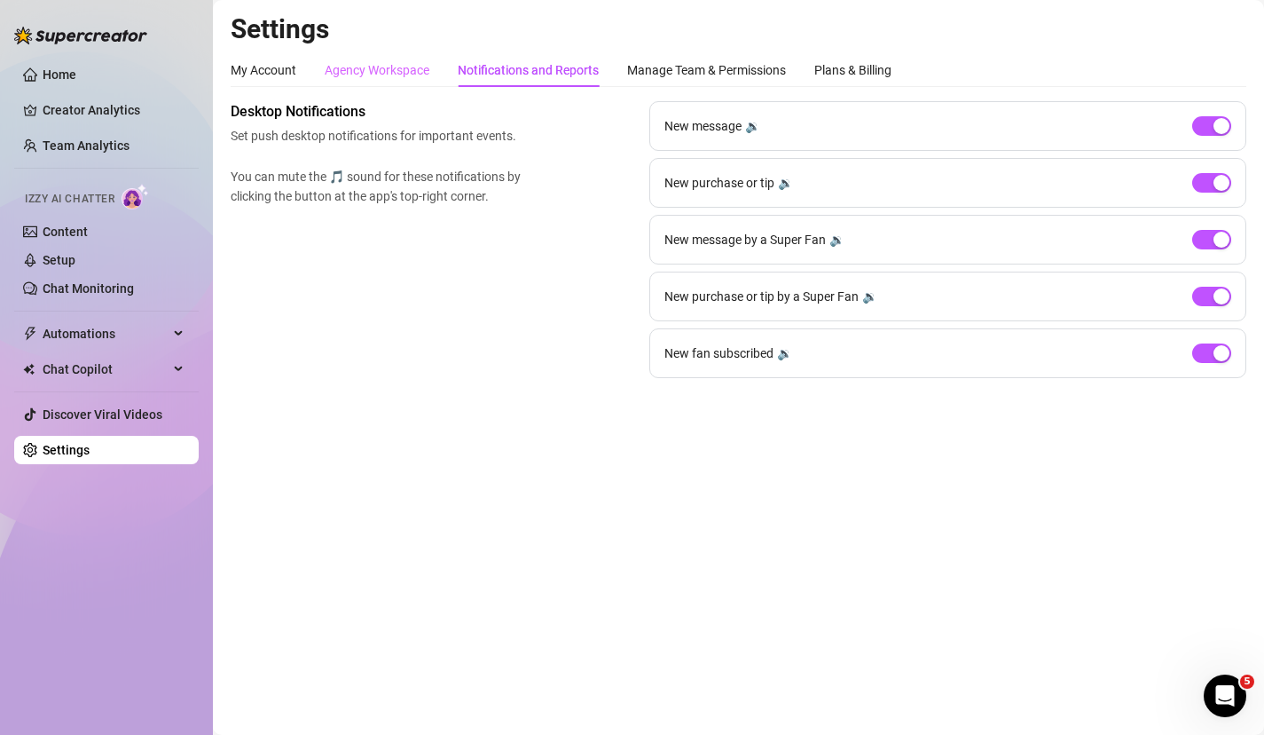
click at [384, 55] on div "Agency Workspace" at bounding box center [377, 70] width 105 height 34
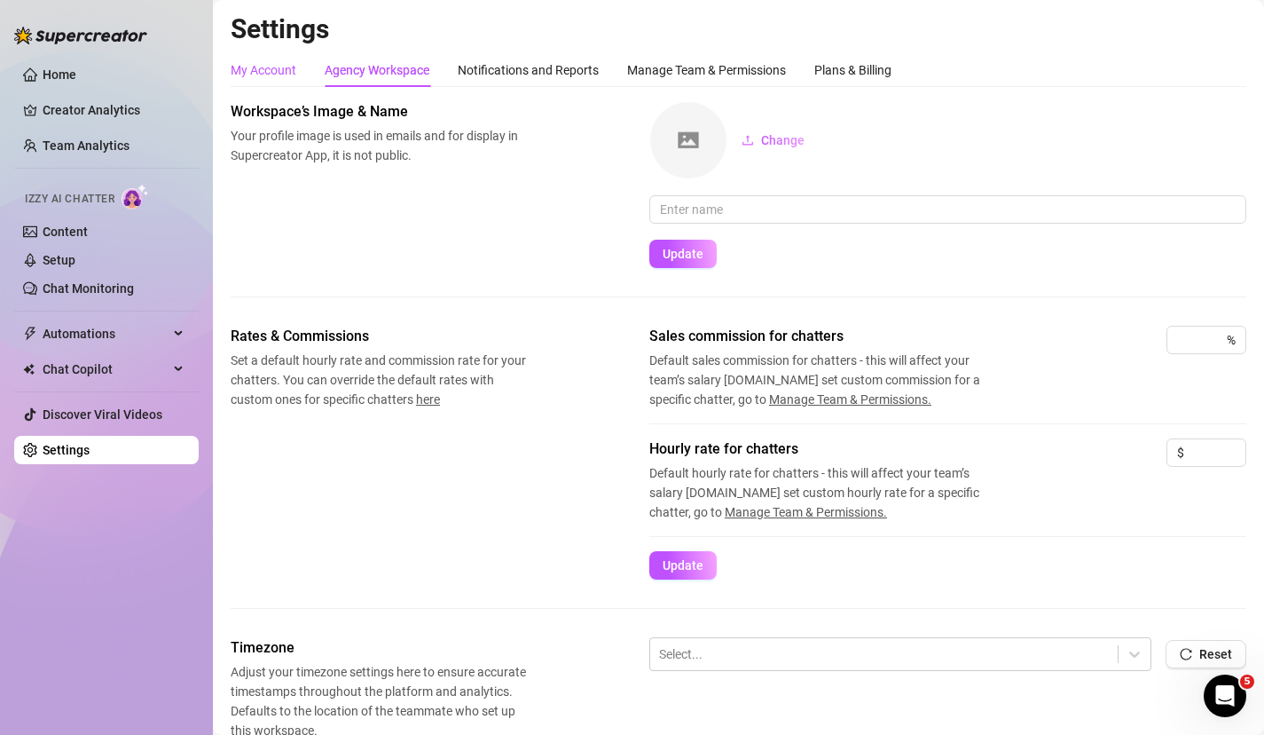
click at [262, 70] on div "My Account" at bounding box center [264, 70] width 66 height 20
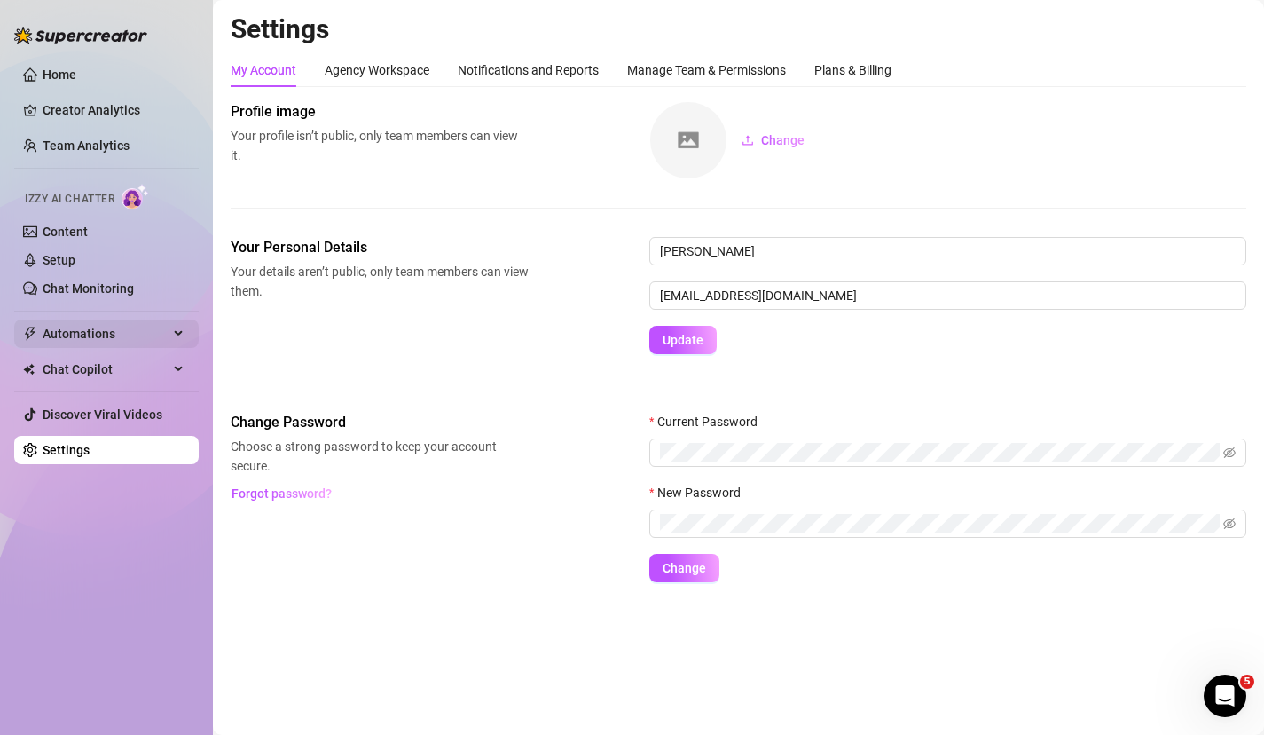
click at [116, 322] on span "Automations" at bounding box center [106, 333] width 126 height 28
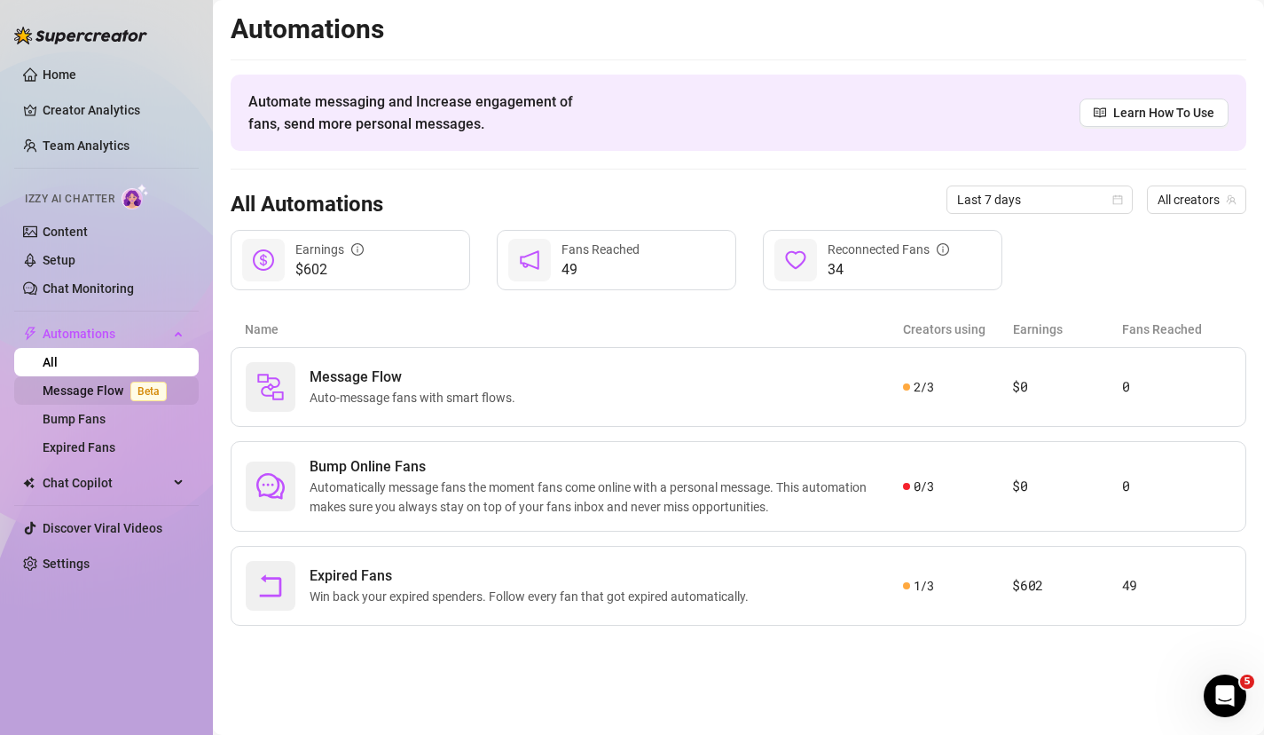
click at [93, 384] on link "Message Flow Beta" at bounding box center [108, 390] width 131 height 14
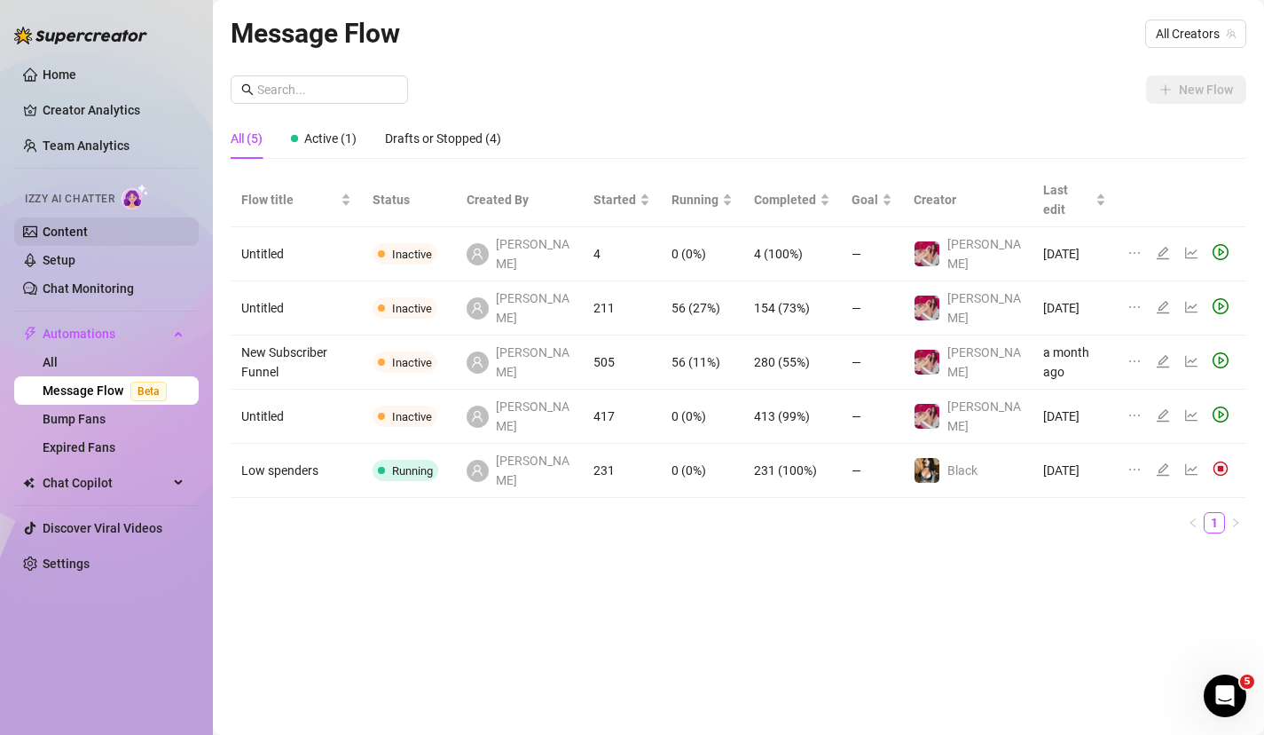
click at [70, 228] on link "Content" at bounding box center [65, 231] width 45 height 14
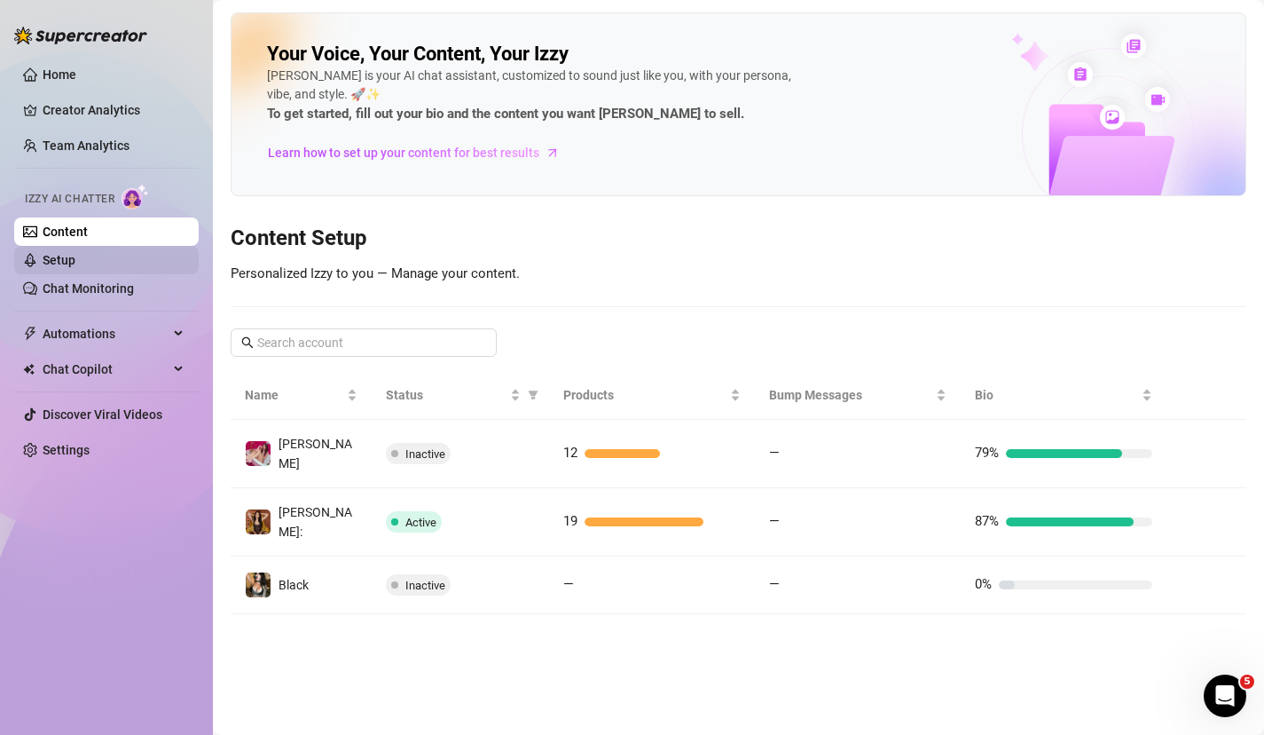
click at [62, 256] on link "Setup" at bounding box center [59, 260] width 33 height 14
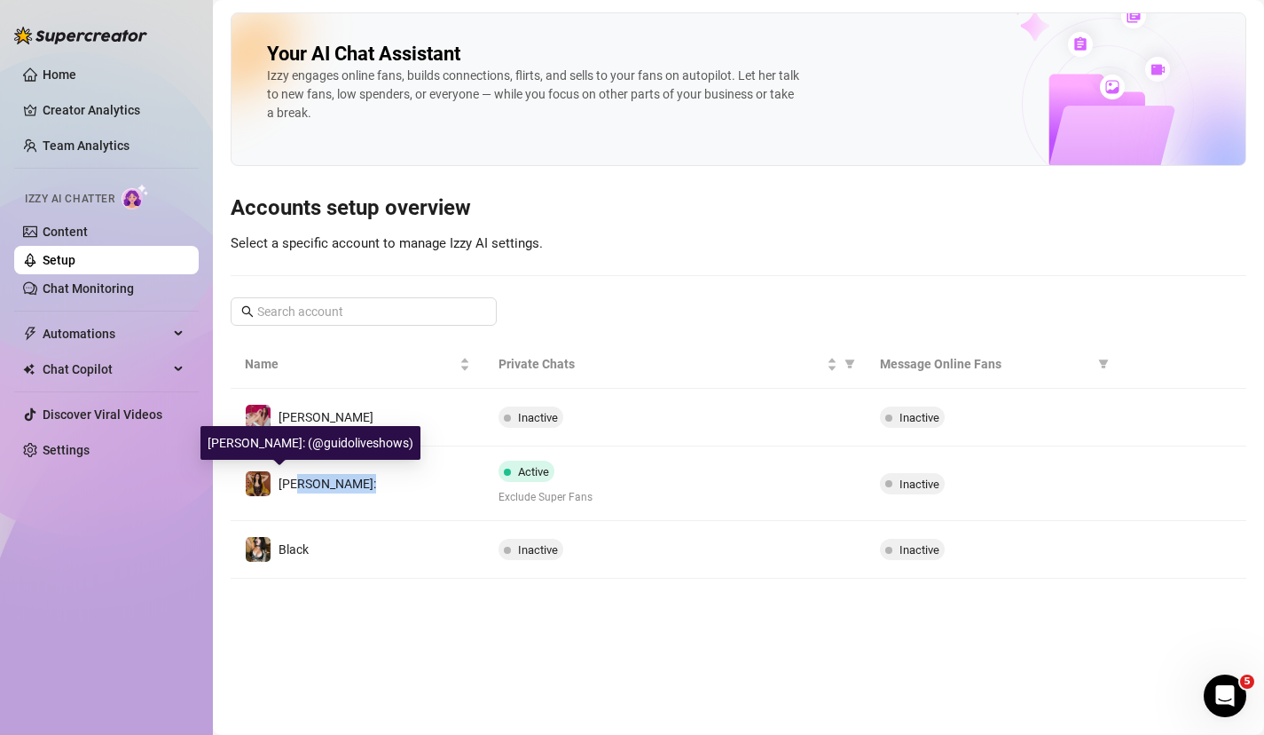
drag, startPoint x: 296, startPoint y: 485, endPoint x: 507, endPoint y: 481, distance: 210.3
click at [507, 481] on tr "[PERSON_NAME]: Active Exclude Super Fans Inactive" at bounding box center [739, 483] width 1016 height 75
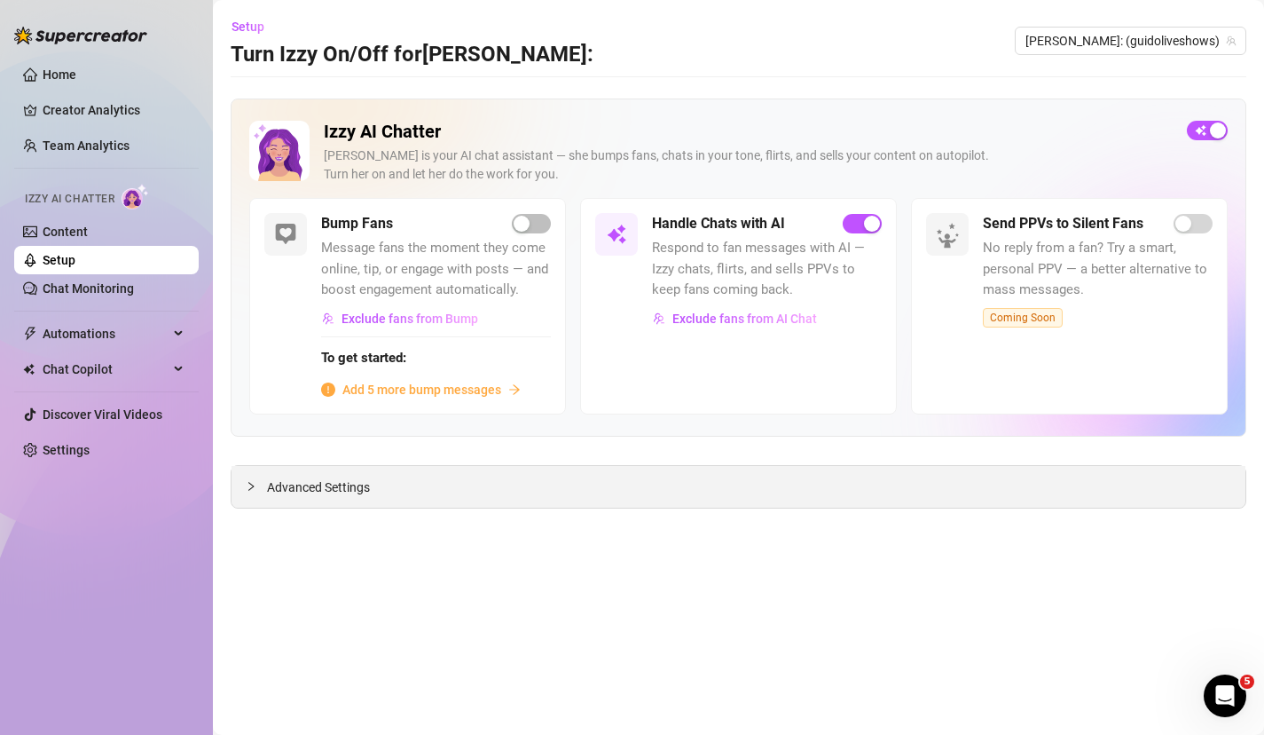
click at [514, 480] on div "Advanced Settings" at bounding box center [739, 487] width 1014 height 42
click at [1214, 121] on span "button" at bounding box center [1207, 131] width 41 height 20
